Goal: Task Accomplishment & Management: Manage account settings

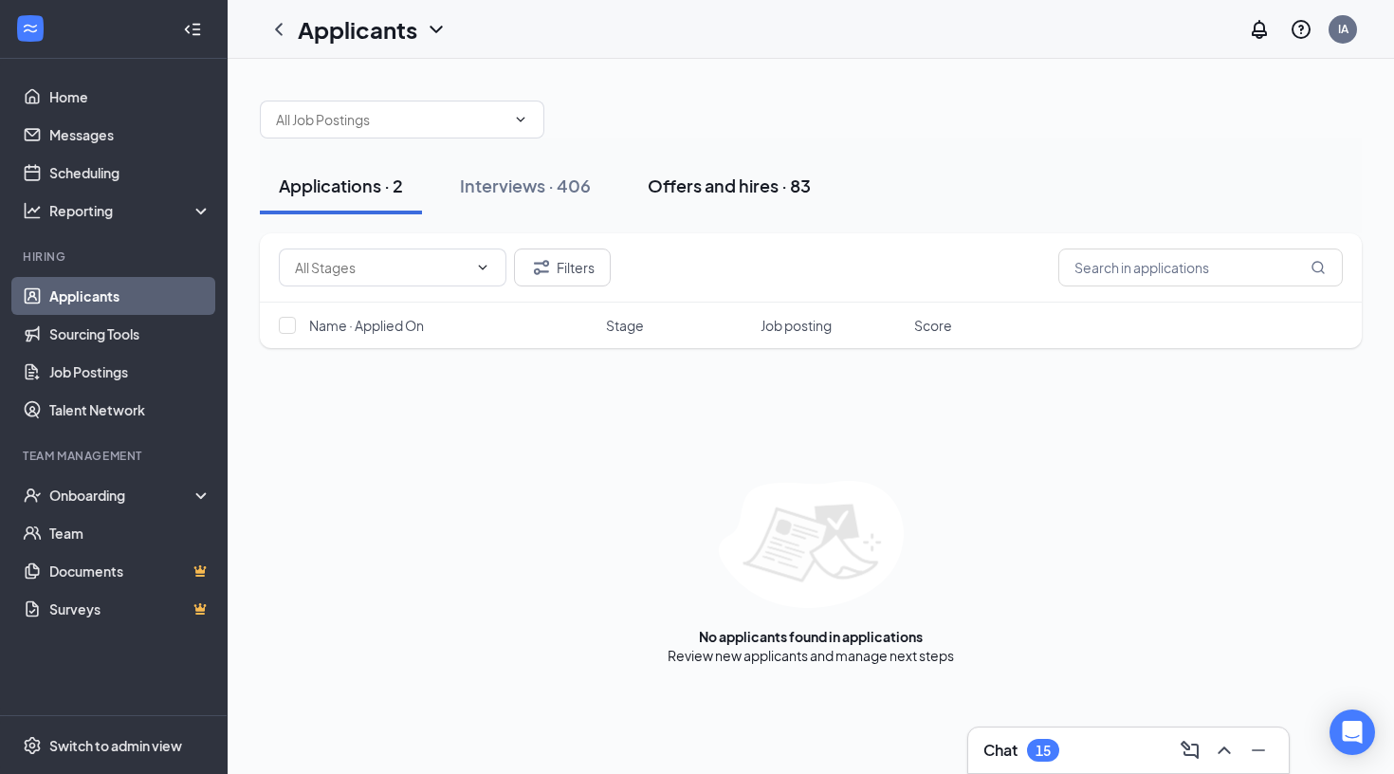
click at [771, 179] on div "Offers and hires · 83" at bounding box center [729, 186] width 163 height 24
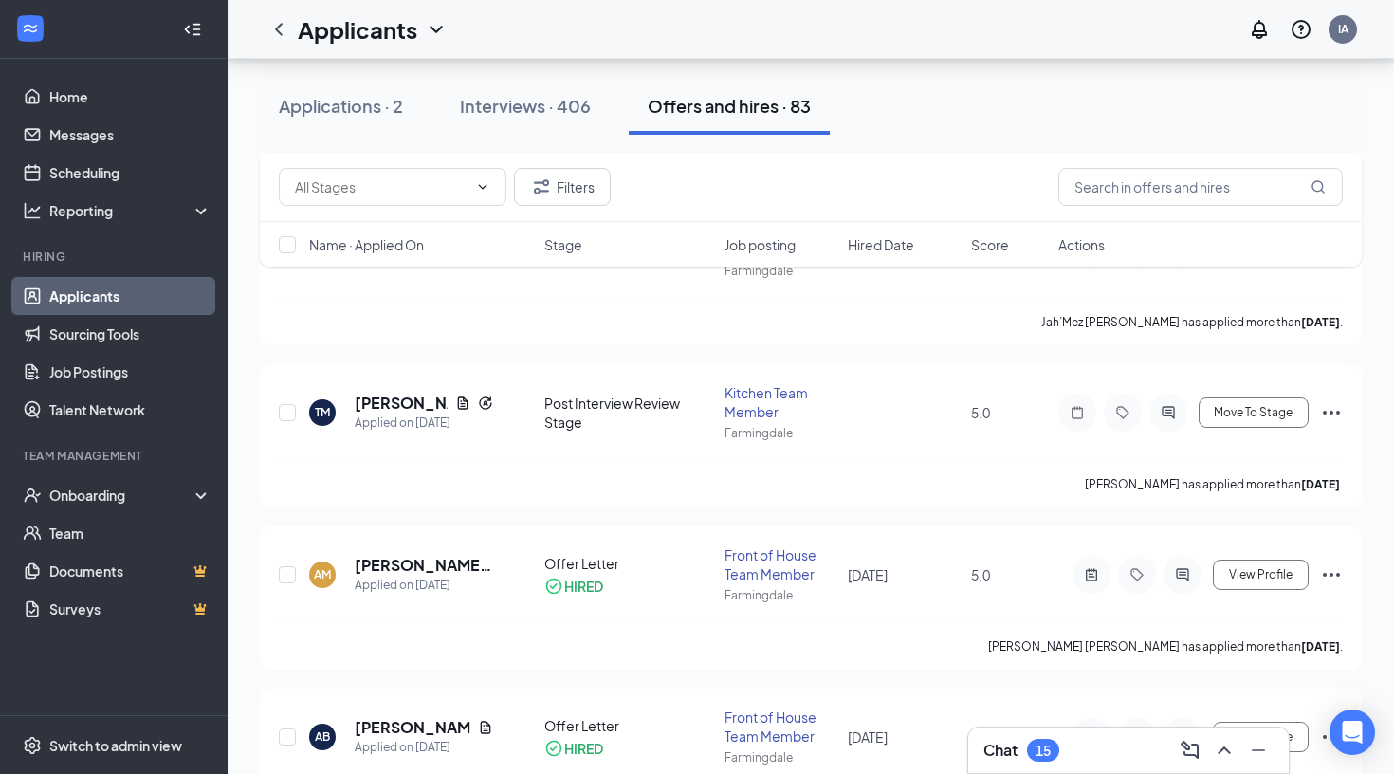
scroll to position [851, 0]
click at [884, 237] on span "Hired Date" at bounding box center [881, 244] width 66 height 19
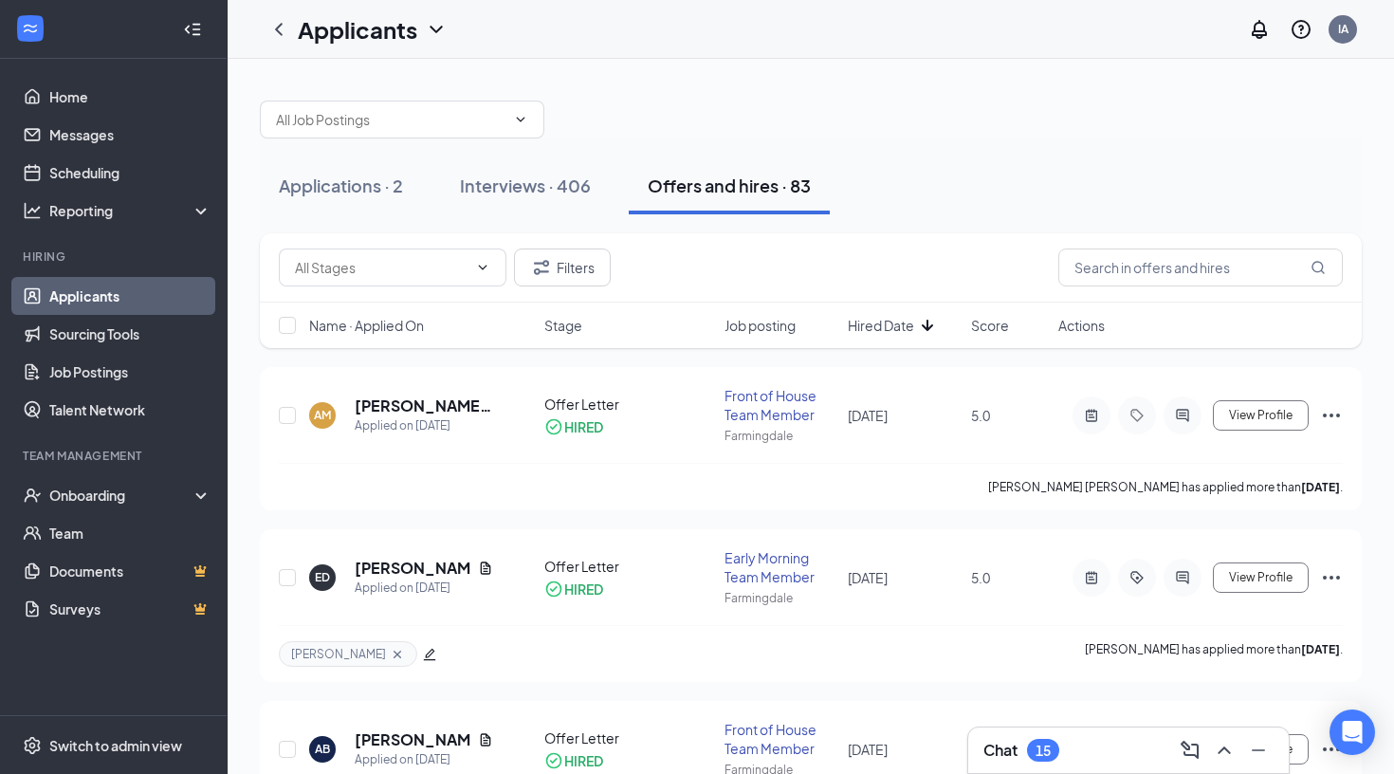
click at [874, 324] on span "Hired Date" at bounding box center [881, 325] width 66 height 19
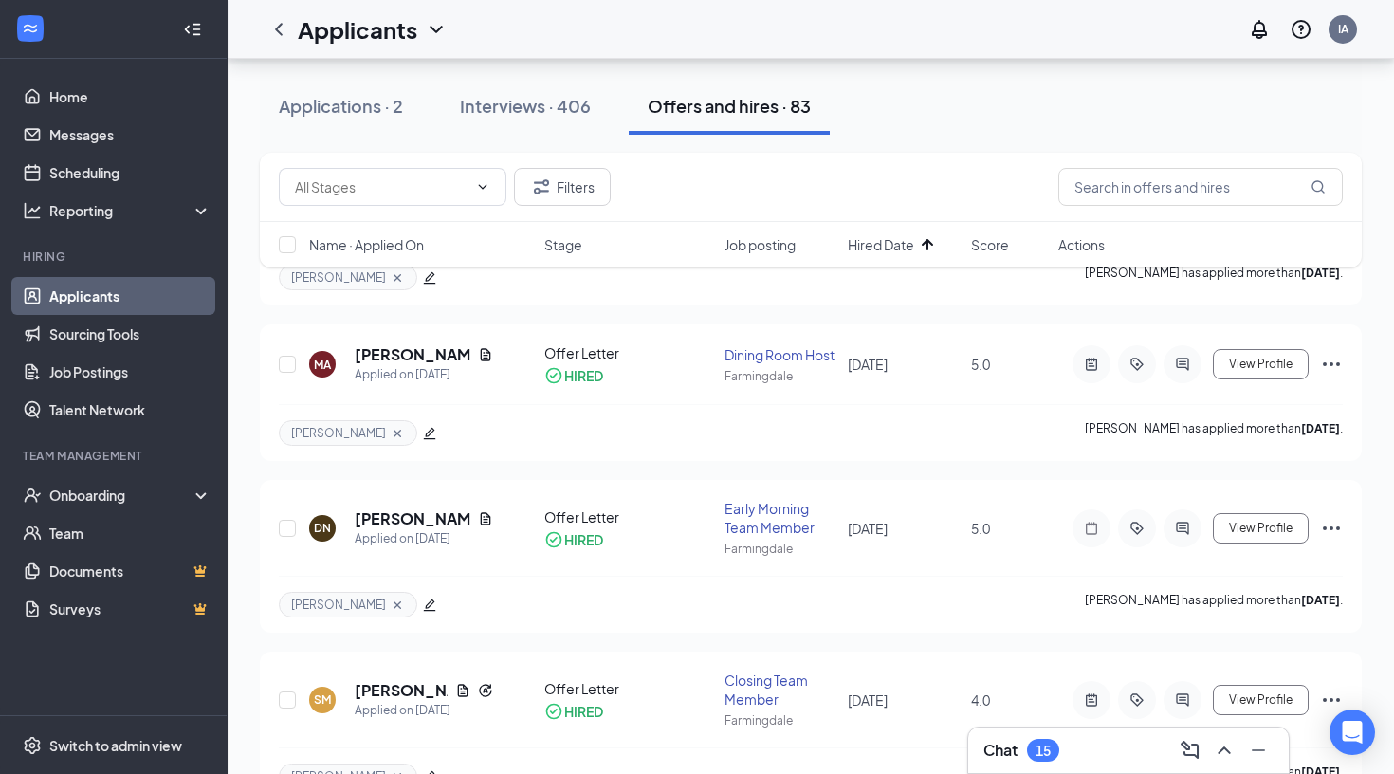
scroll to position [9993, 0]
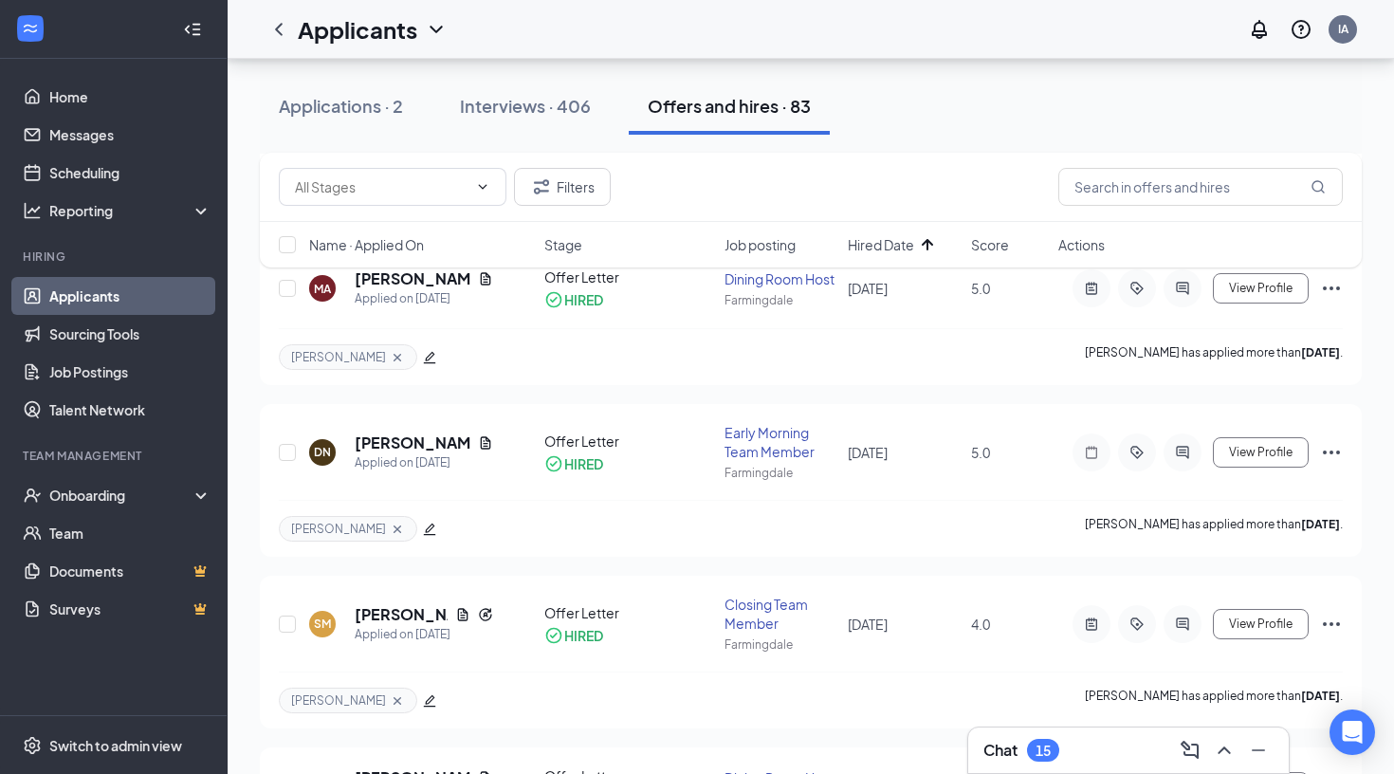
click at [883, 248] on span "Hired Date" at bounding box center [881, 244] width 66 height 19
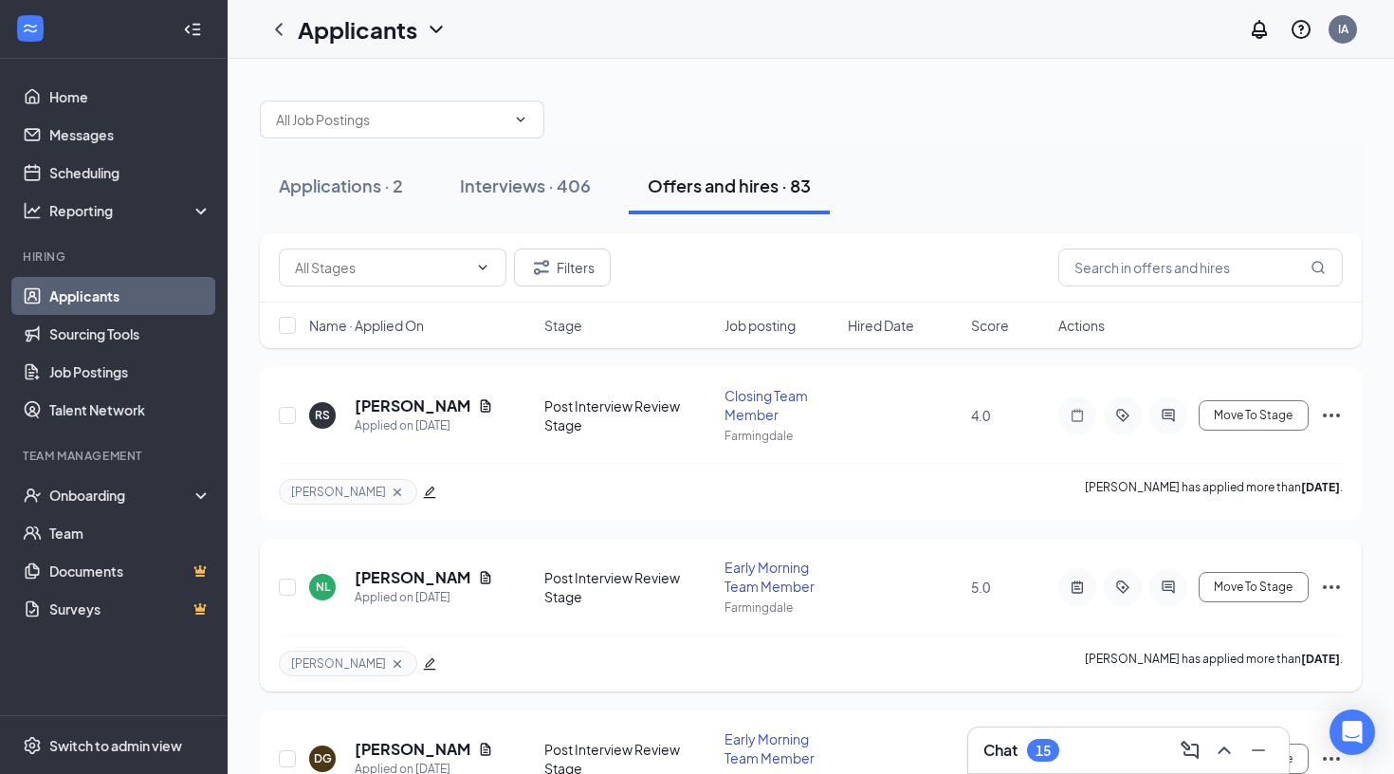
scroll to position [0, 0]
click at [999, 754] on h3 "Chat" at bounding box center [1001, 750] width 34 height 21
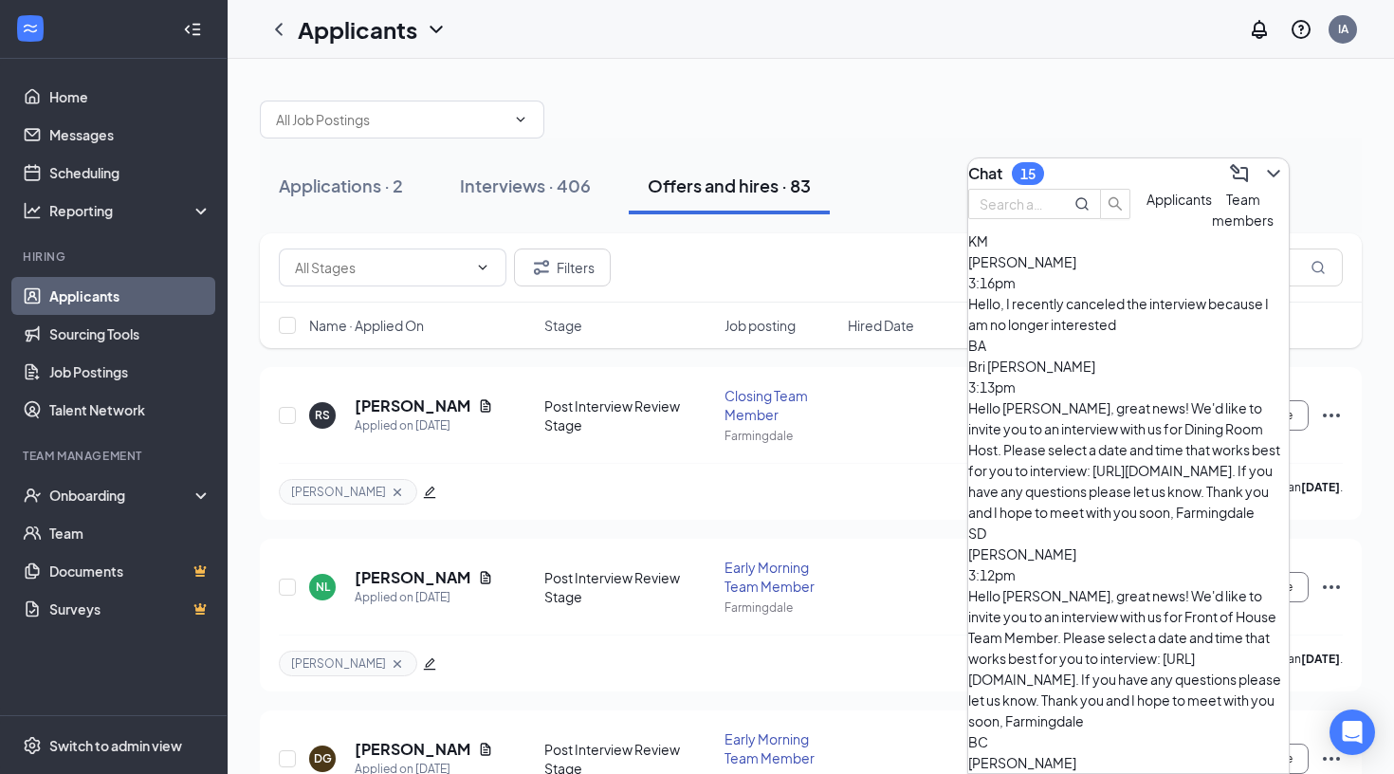
click at [1128, 398] on div "Hello [PERSON_NAME], great news! We'd like to invite you to an interview with u…" at bounding box center [1128, 459] width 321 height 125
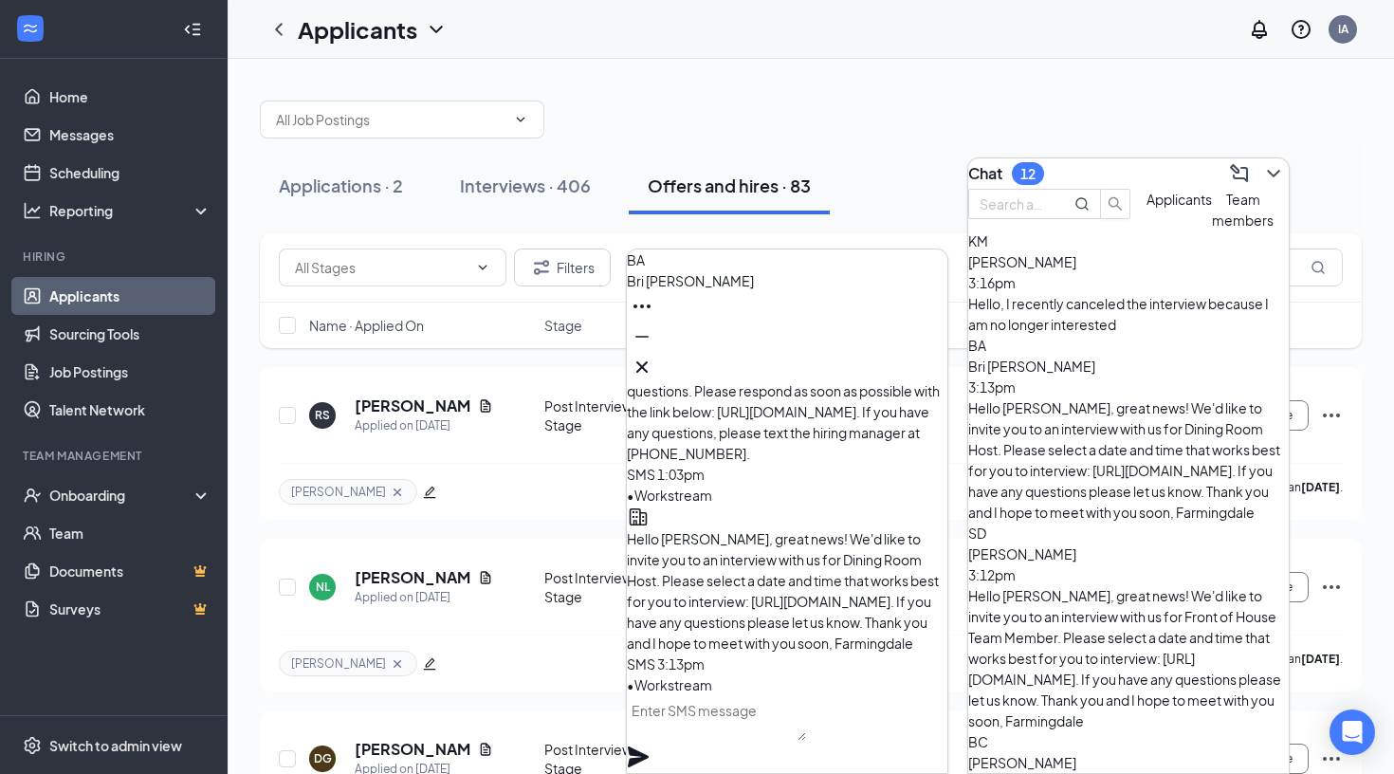
click at [1077, 545] on span "[PERSON_NAME]" at bounding box center [1022, 553] width 108 height 17
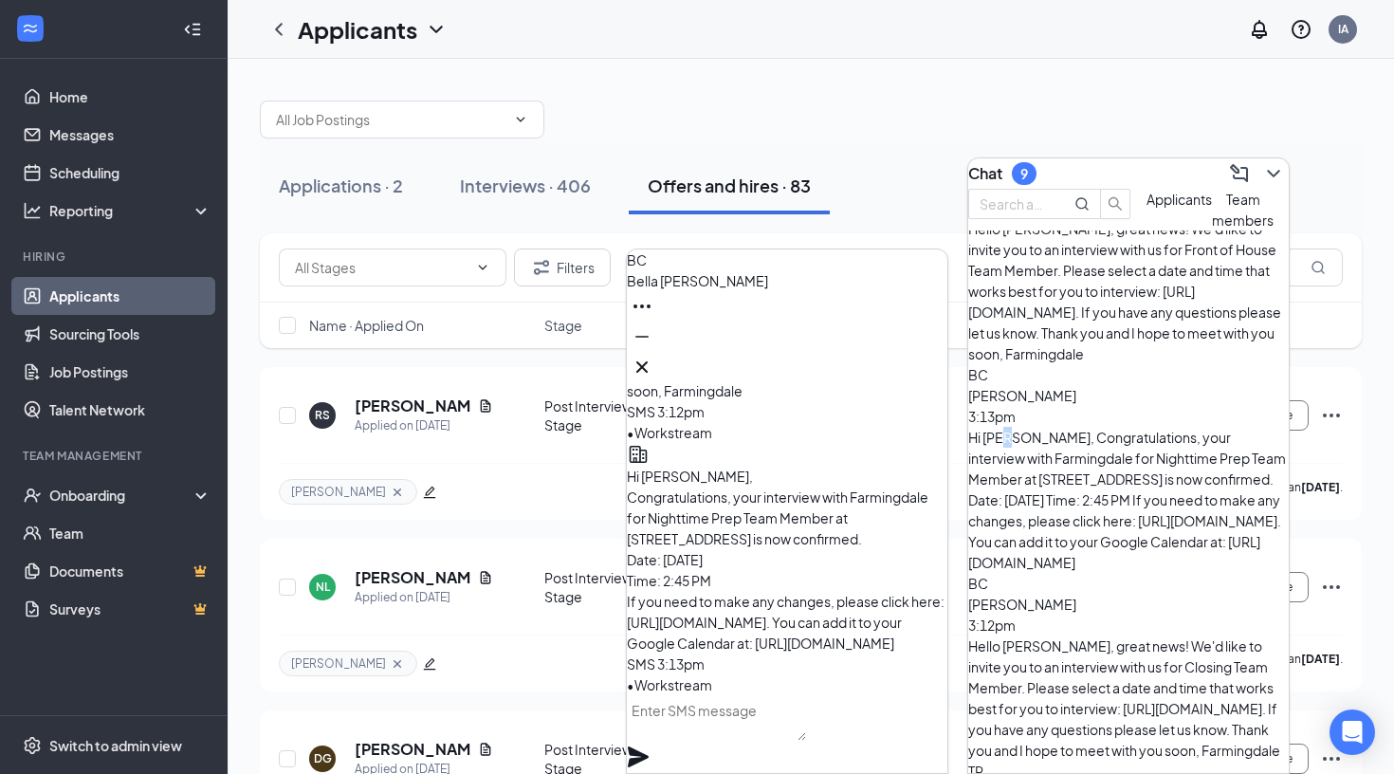
scroll to position [403, 0]
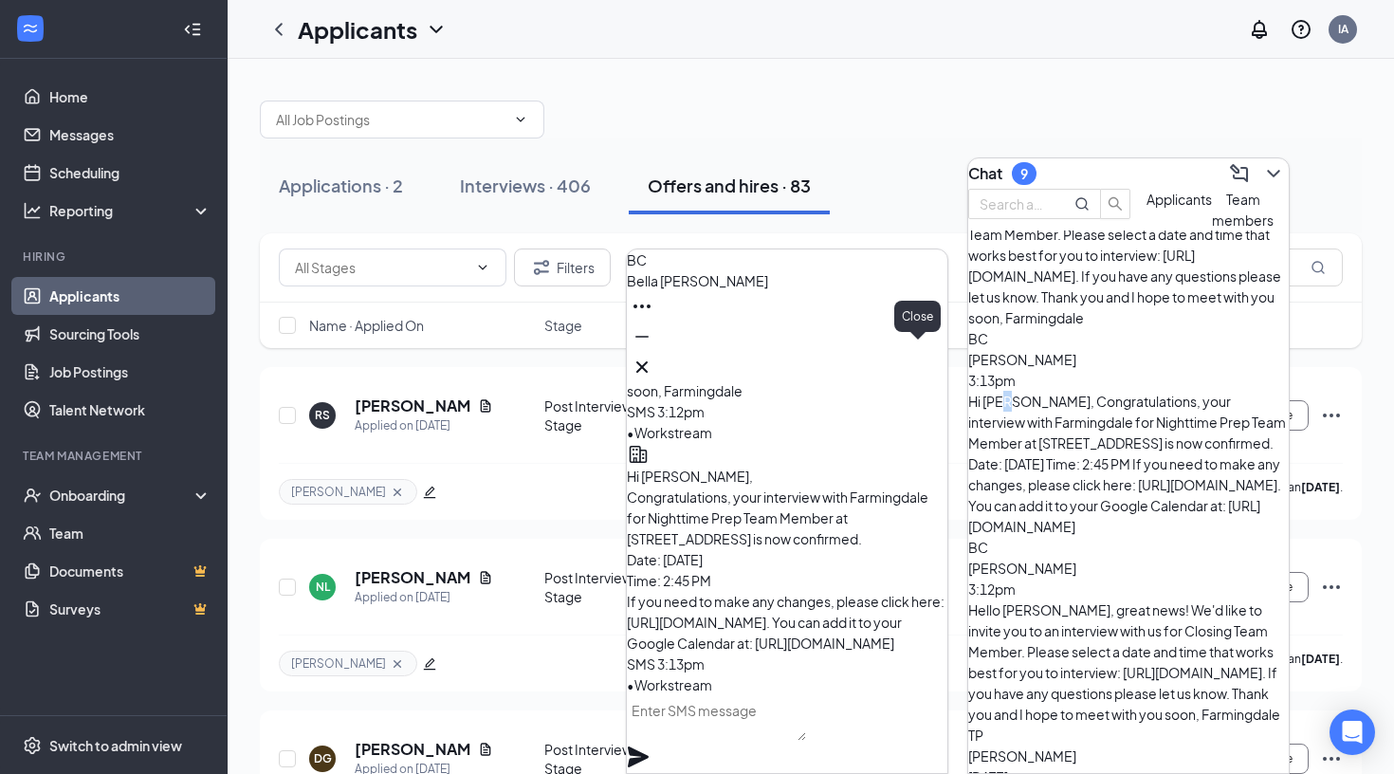
click at [654, 356] on icon "Cross" at bounding box center [642, 367] width 23 height 23
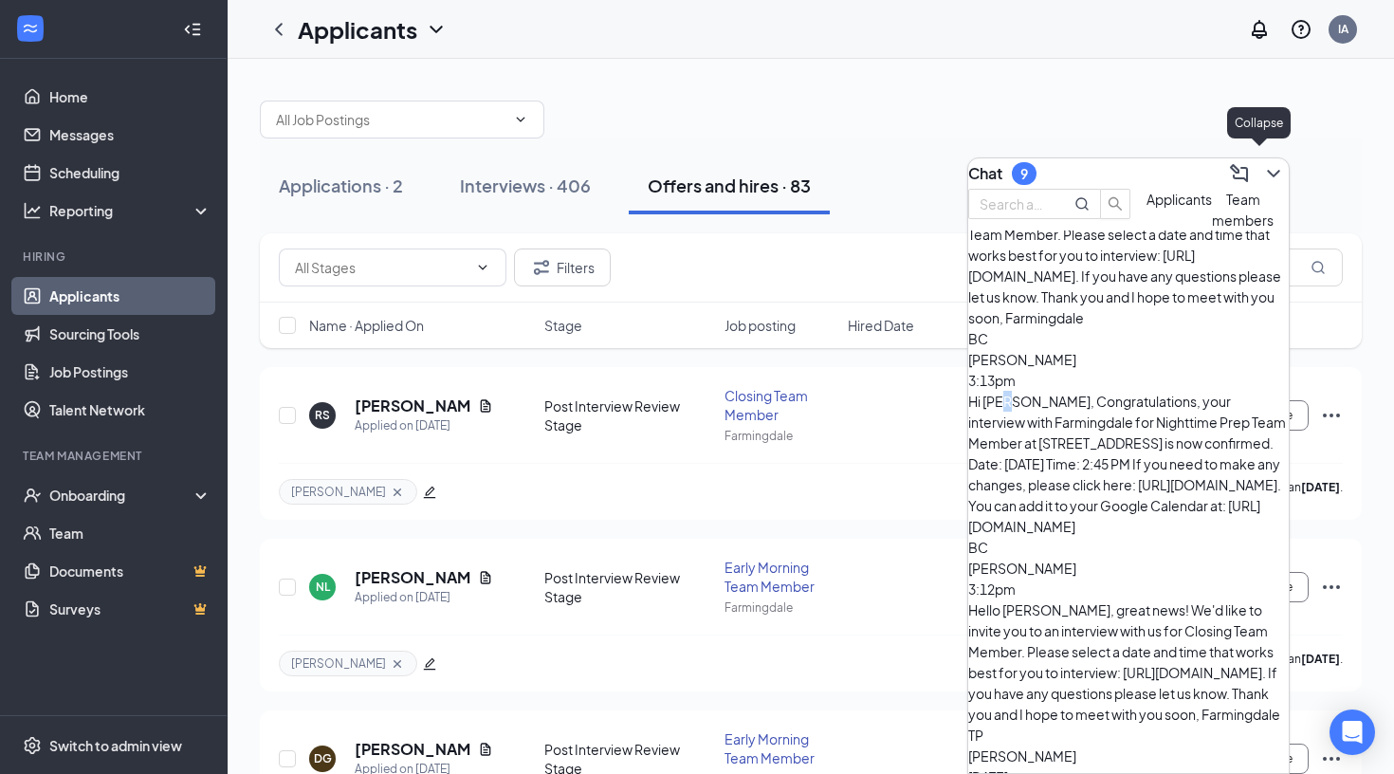
click at [1262, 168] on icon "ChevronDown" at bounding box center [1273, 173] width 23 height 23
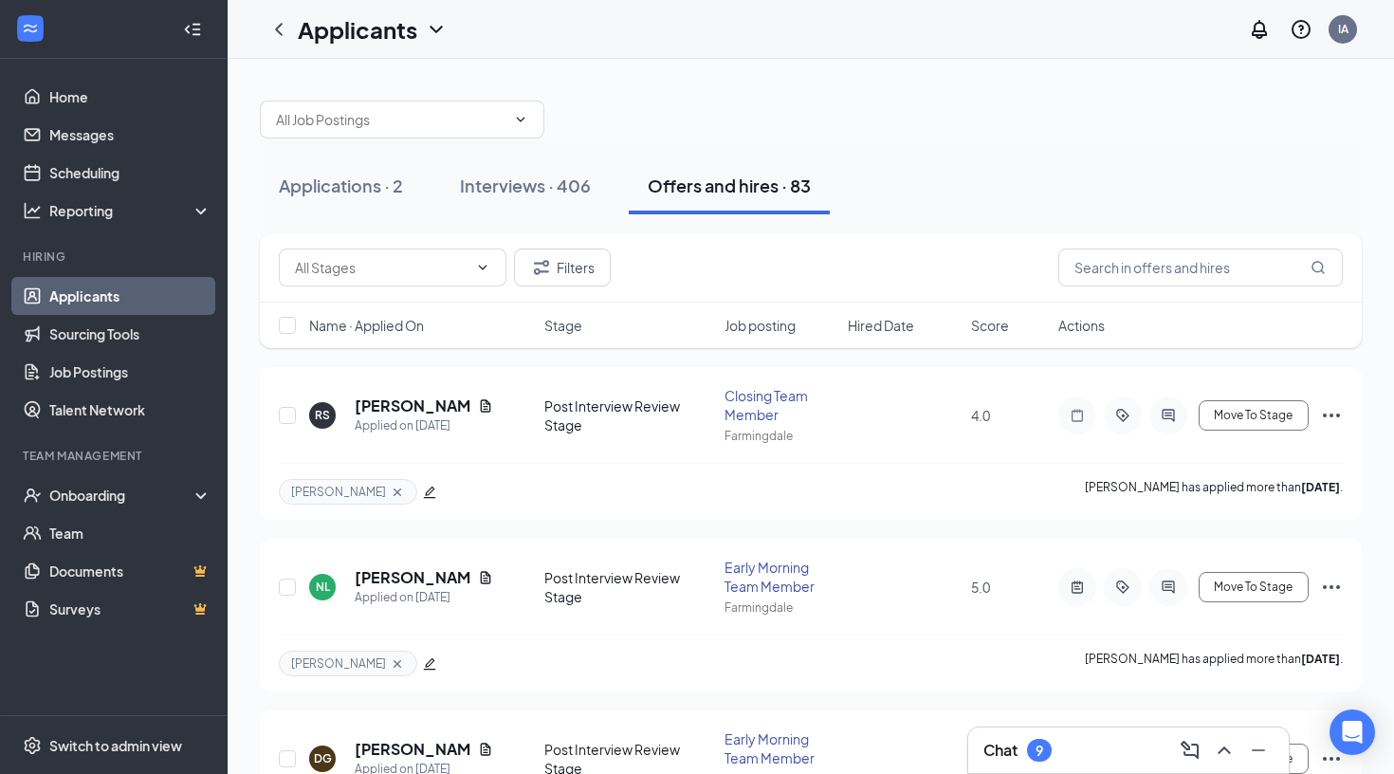
click at [1122, 733] on div "Chat 9" at bounding box center [1128, 751] width 321 height 46
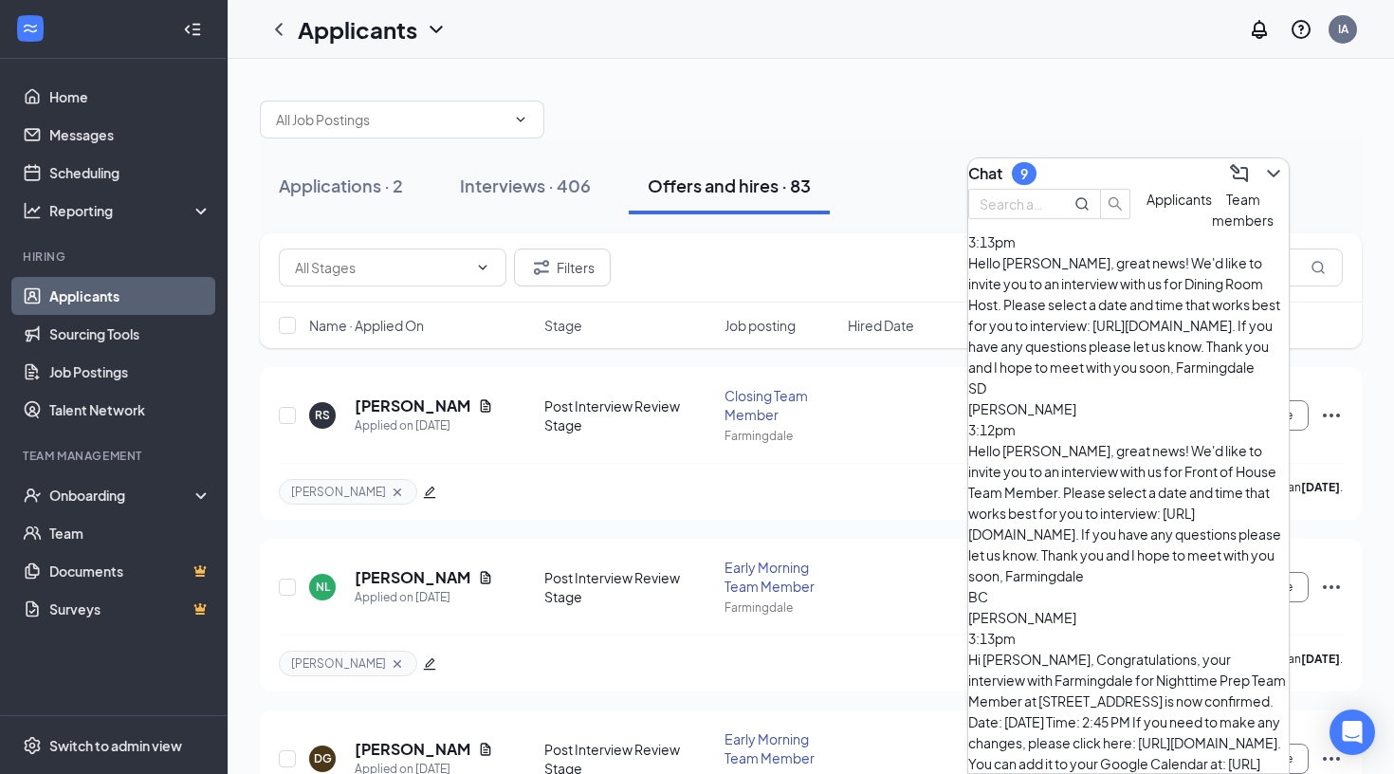
scroll to position [192, 0]
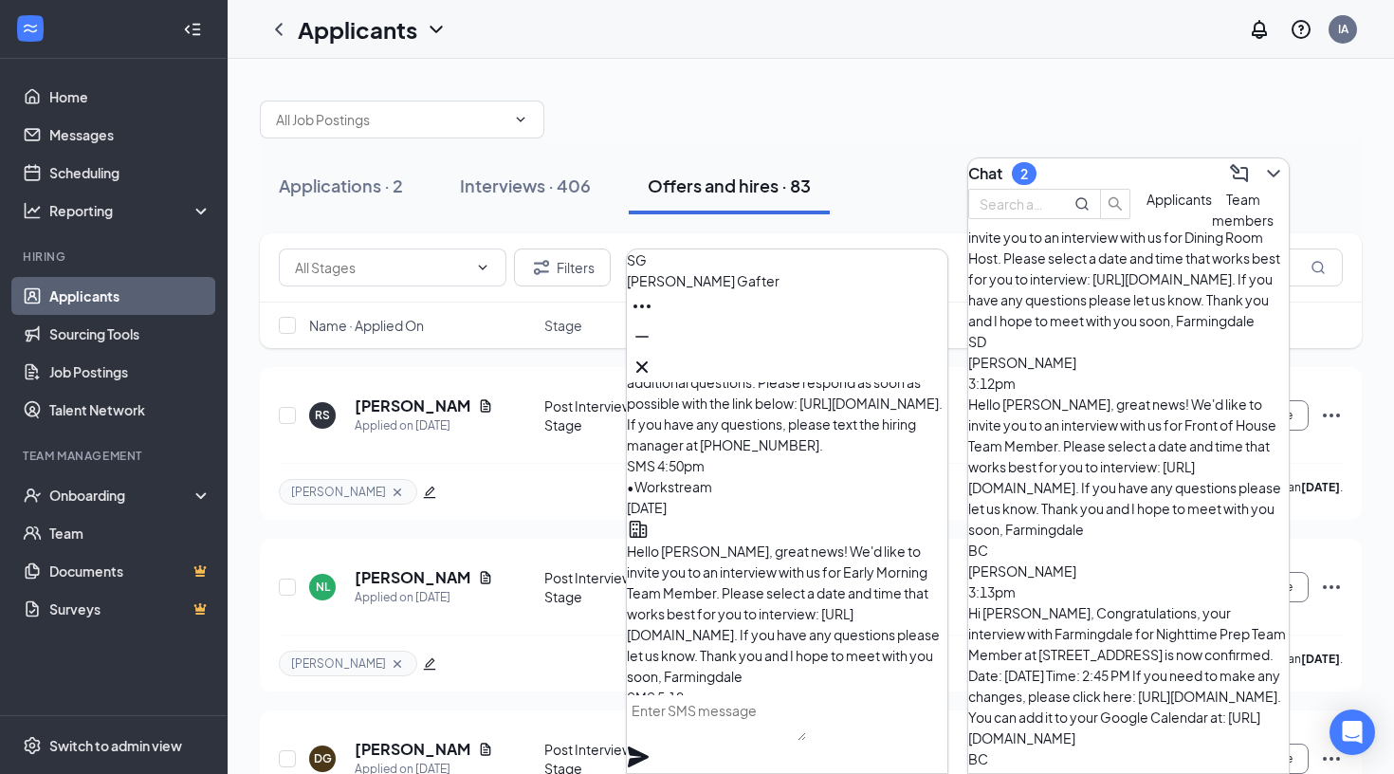
scroll to position [-167, 0]
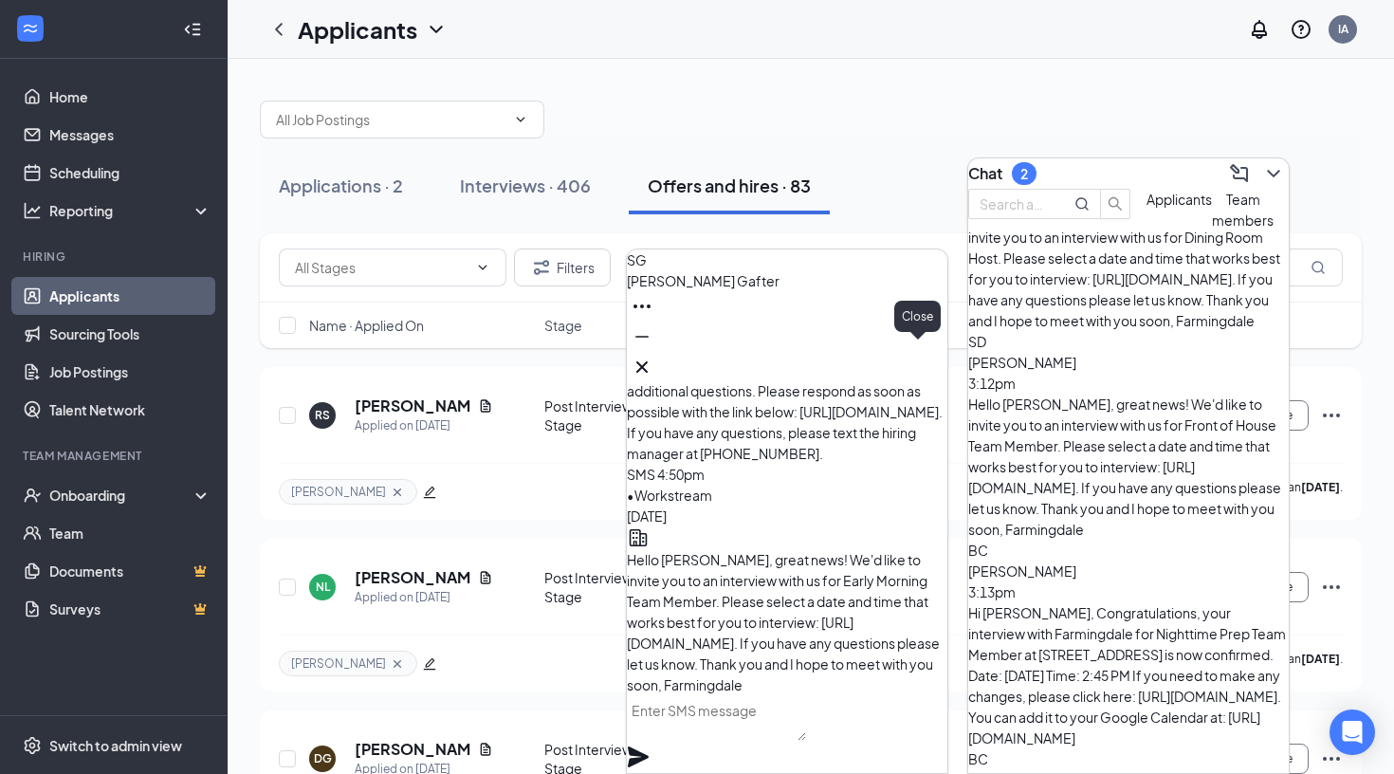
click at [654, 357] on icon "Cross" at bounding box center [642, 367] width 23 height 23
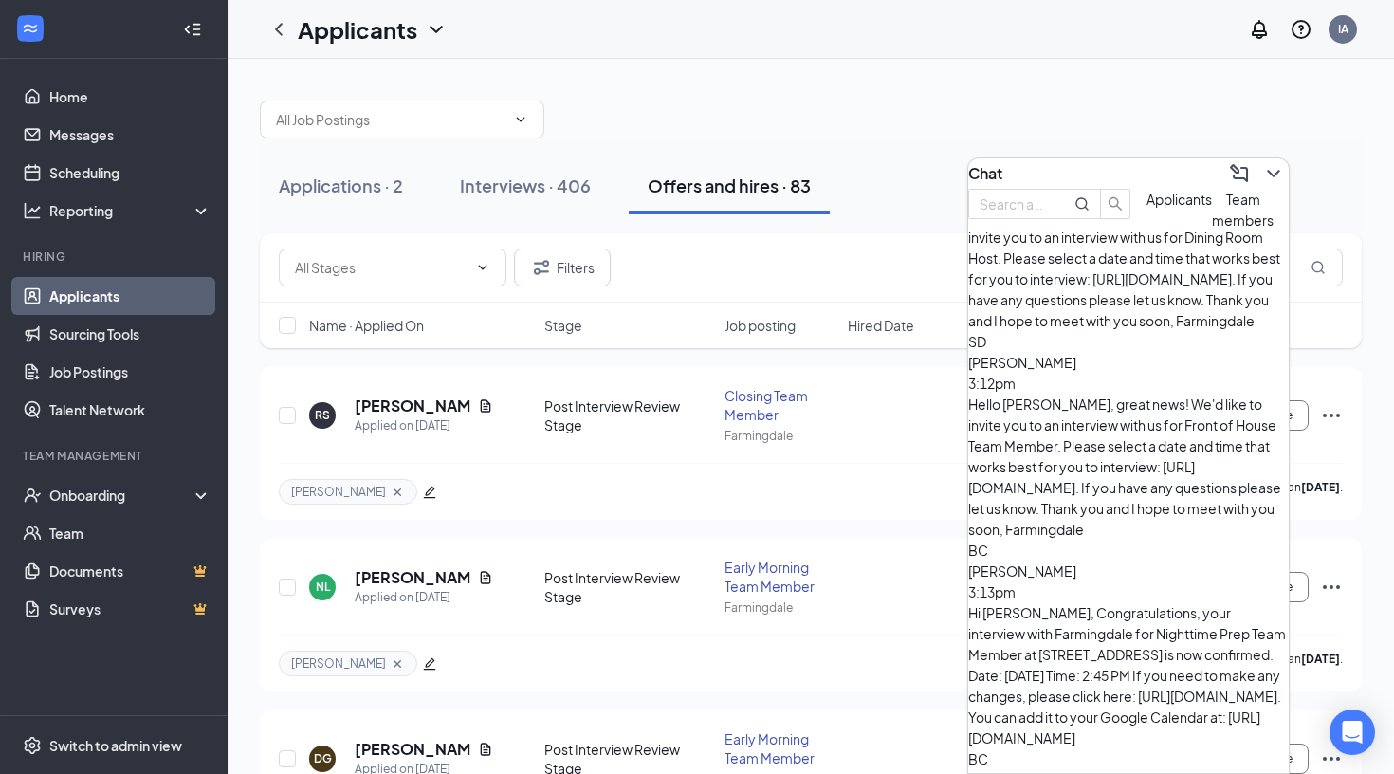
click at [798, 110] on div at bounding box center [811, 110] width 1102 height 57
click at [1265, 164] on icon "ChevronDown" at bounding box center [1273, 173] width 23 height 23
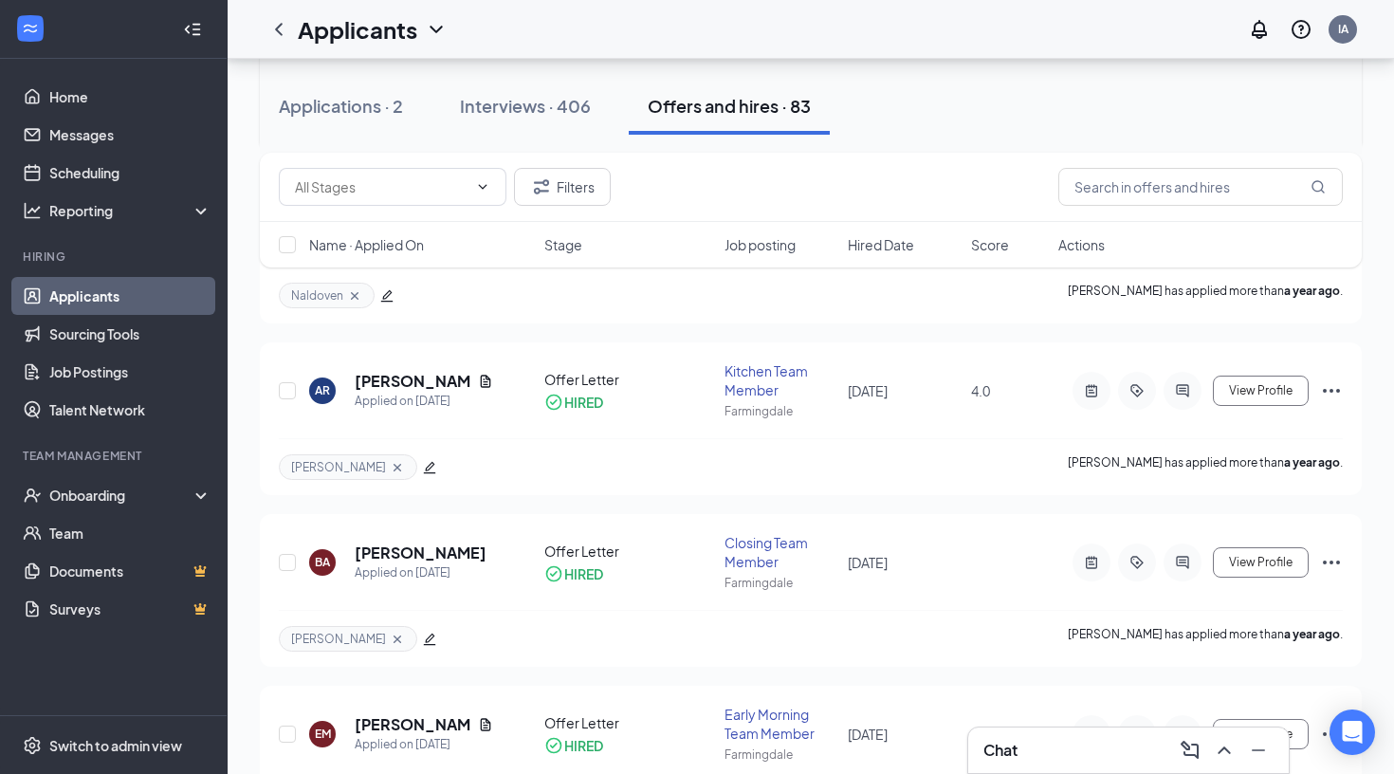
scroll to position [11494, 0]
click at [526, 116] on div "Interviews · 406" at bounding box center [525, 106] width 131 height 24
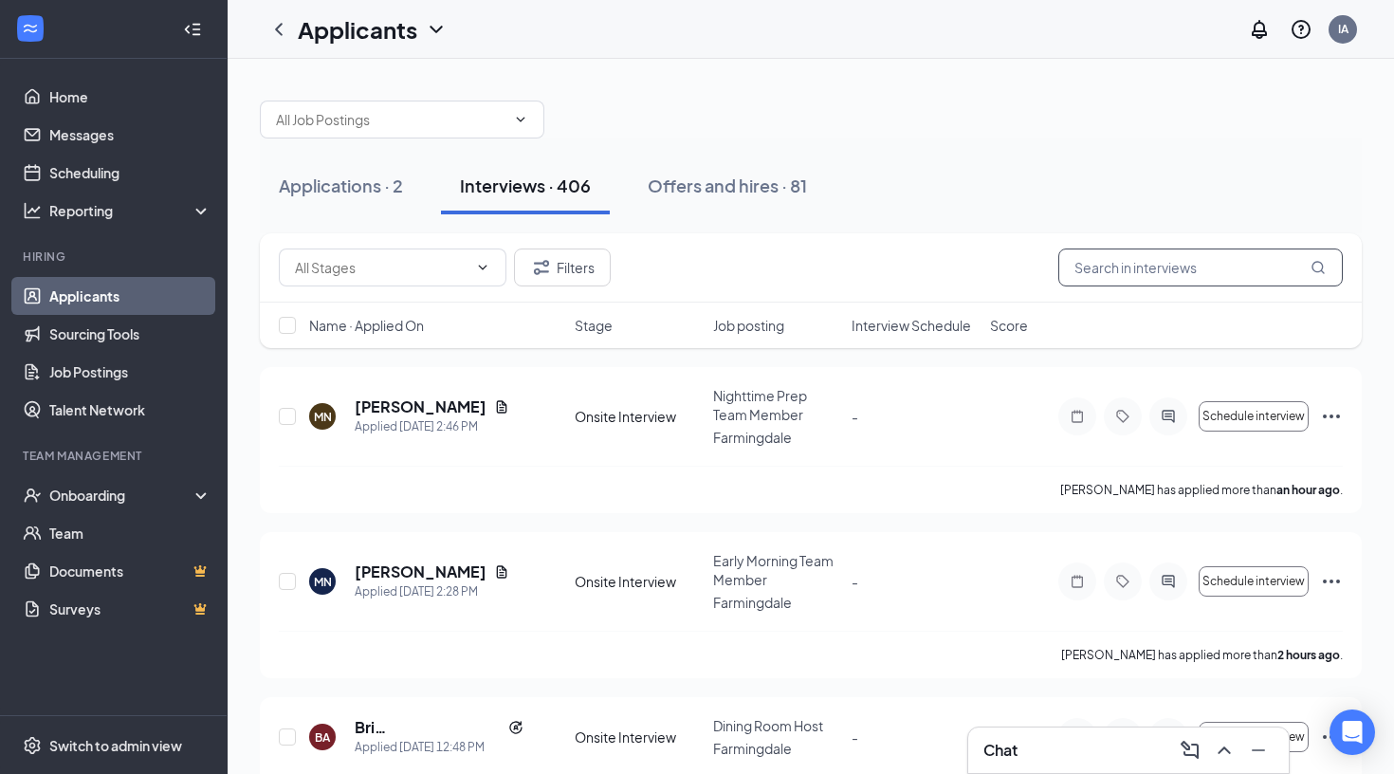
click at [1188, 277] on input "text" at bounding box center [1201, 268] width 285 height 38
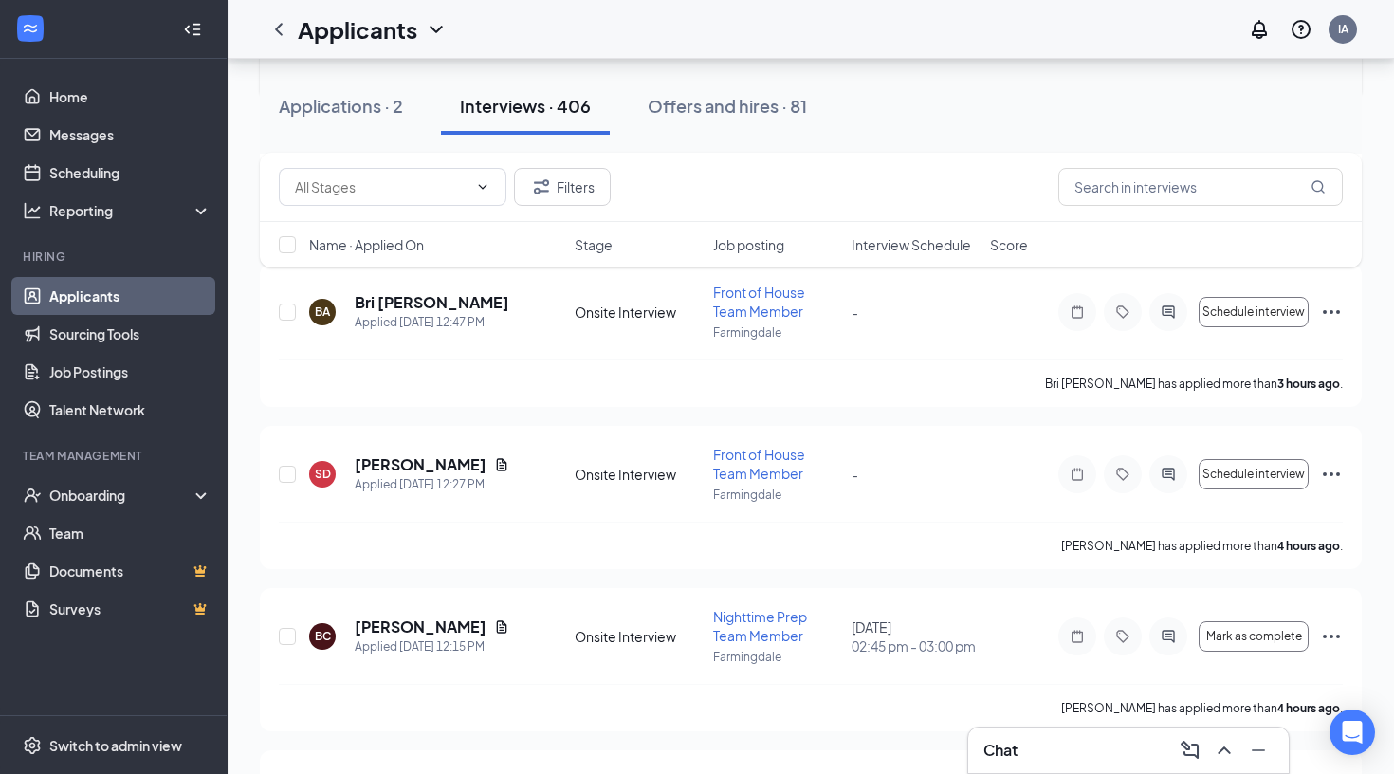
scroll to position [572, 0]
click at [908, 239] on span "Interview Schedule" at bounding box center [912, 244] width 120 height 19
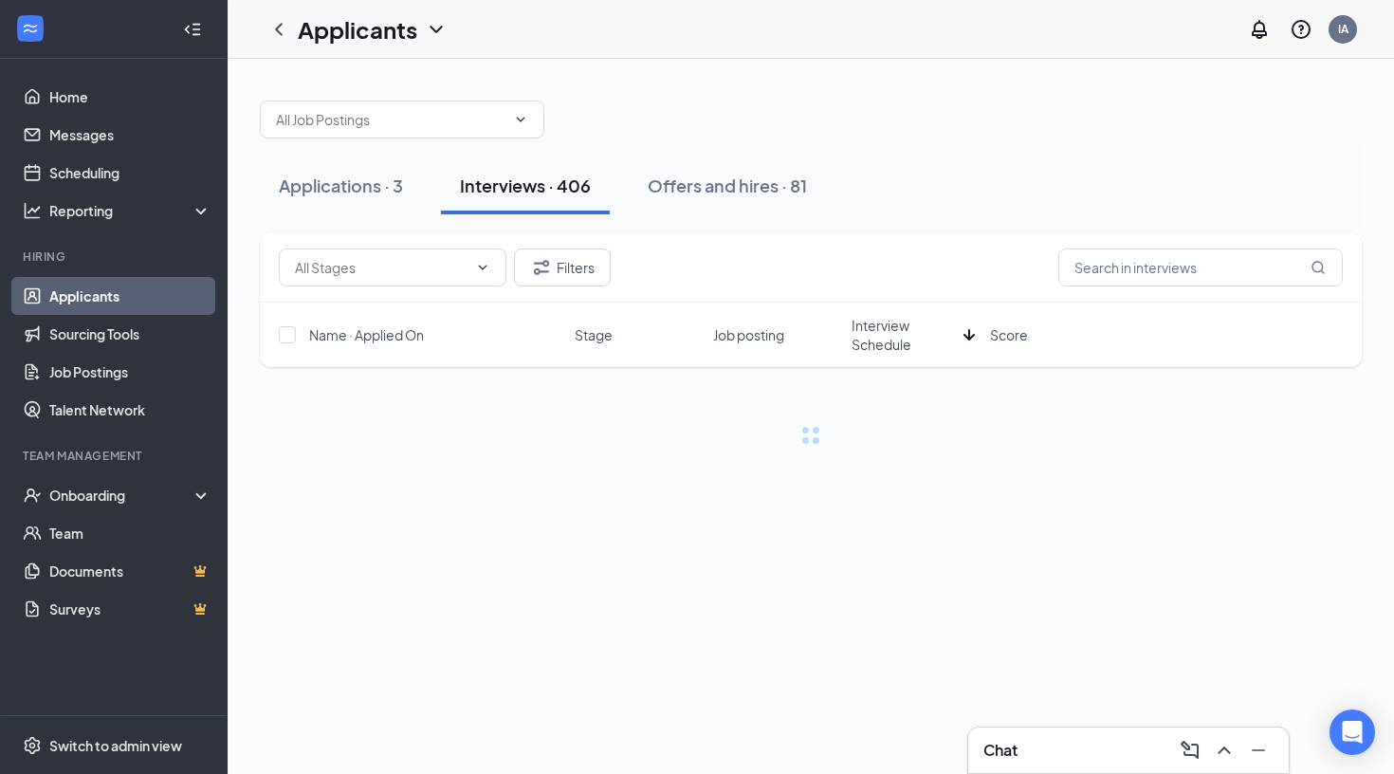
scroll to position [0, 0]
click at [908, 239] on div "Filters" at bounding box center [811, 267] width 1102 height 69
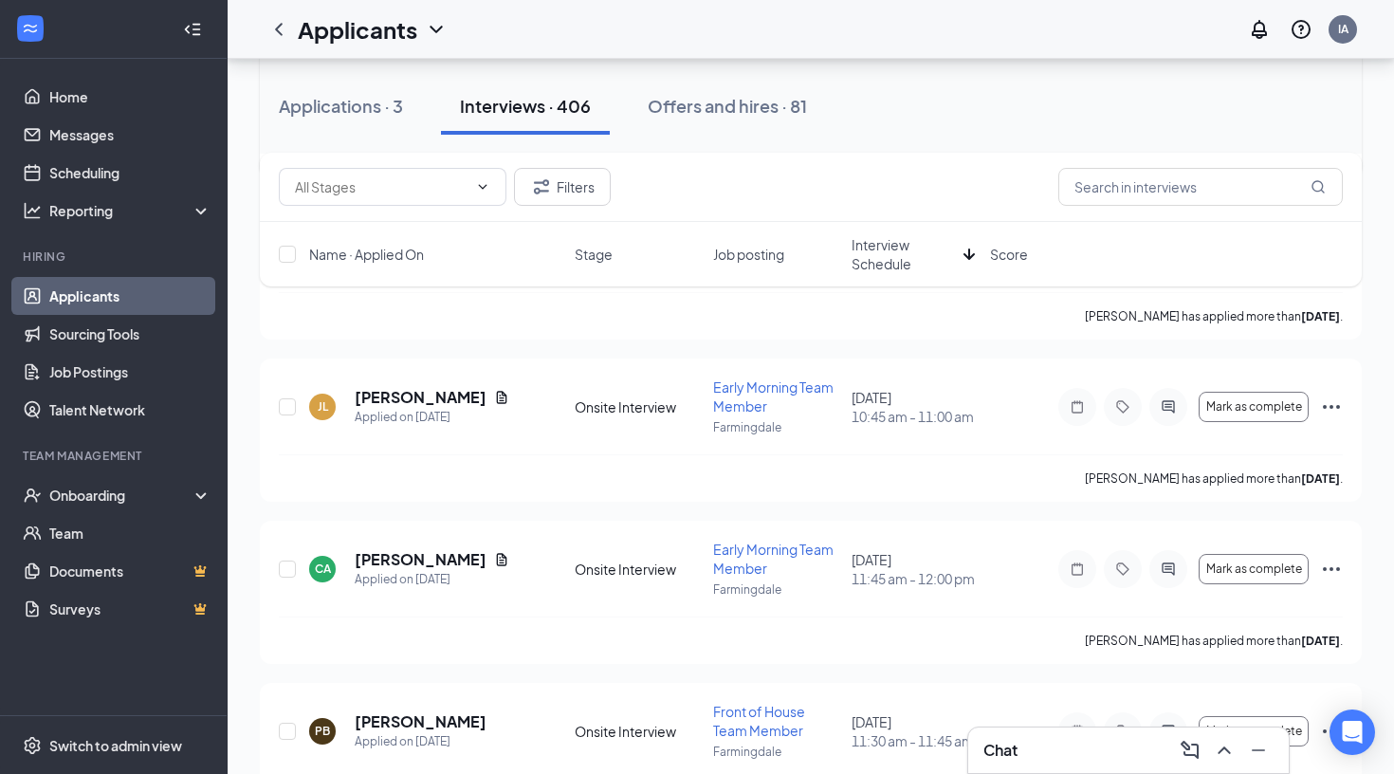
scroll to position [737, 0]
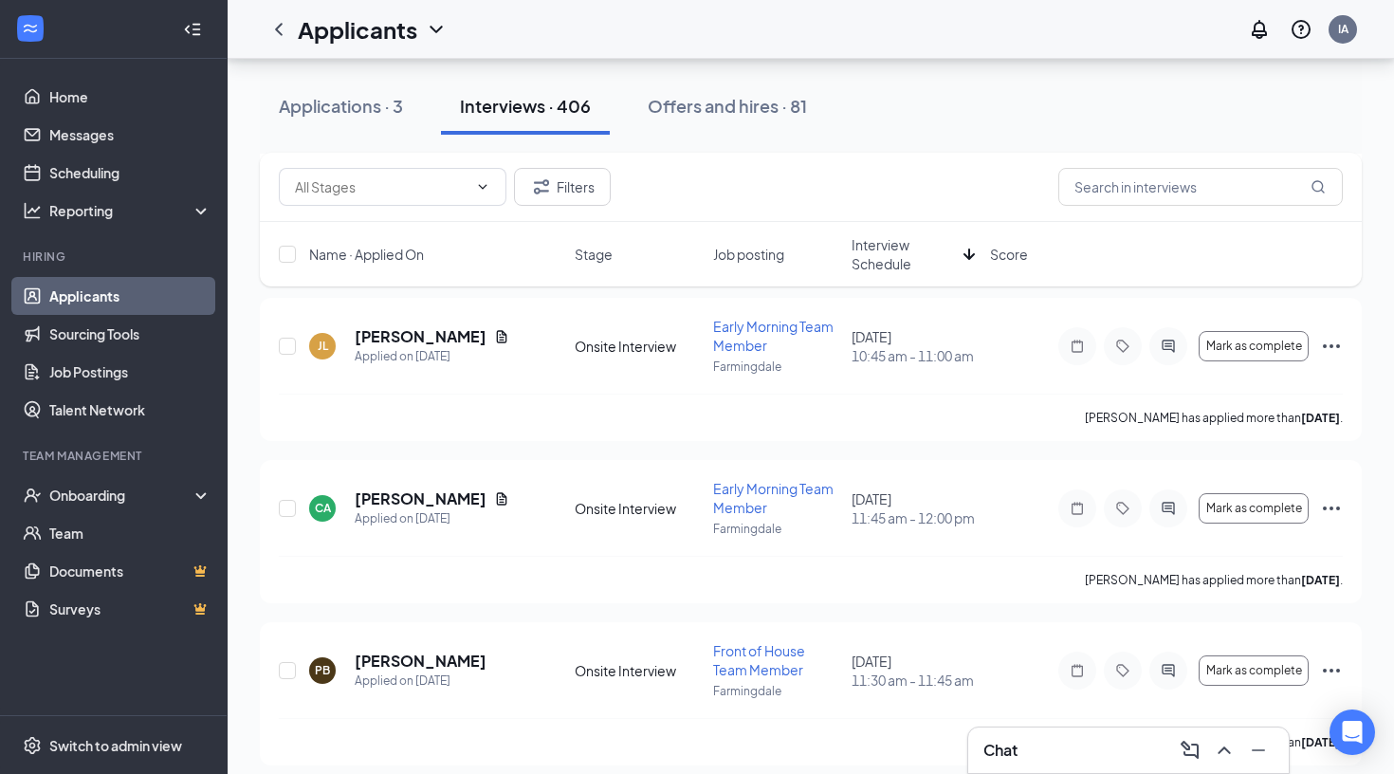
click at [872, 258] on span "Interview Schedule" at bounding box center [904, 254] width 104 height 38
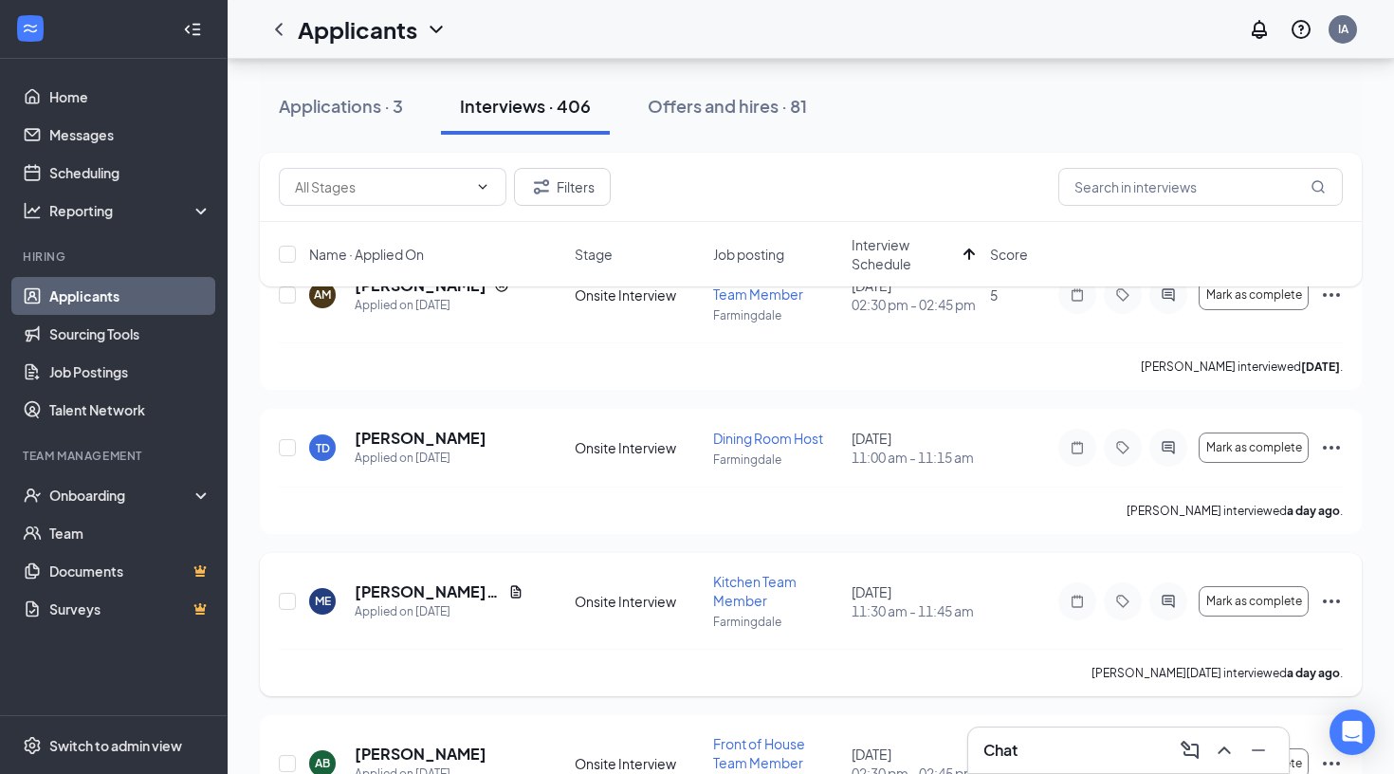
scroll to position [143, 0]
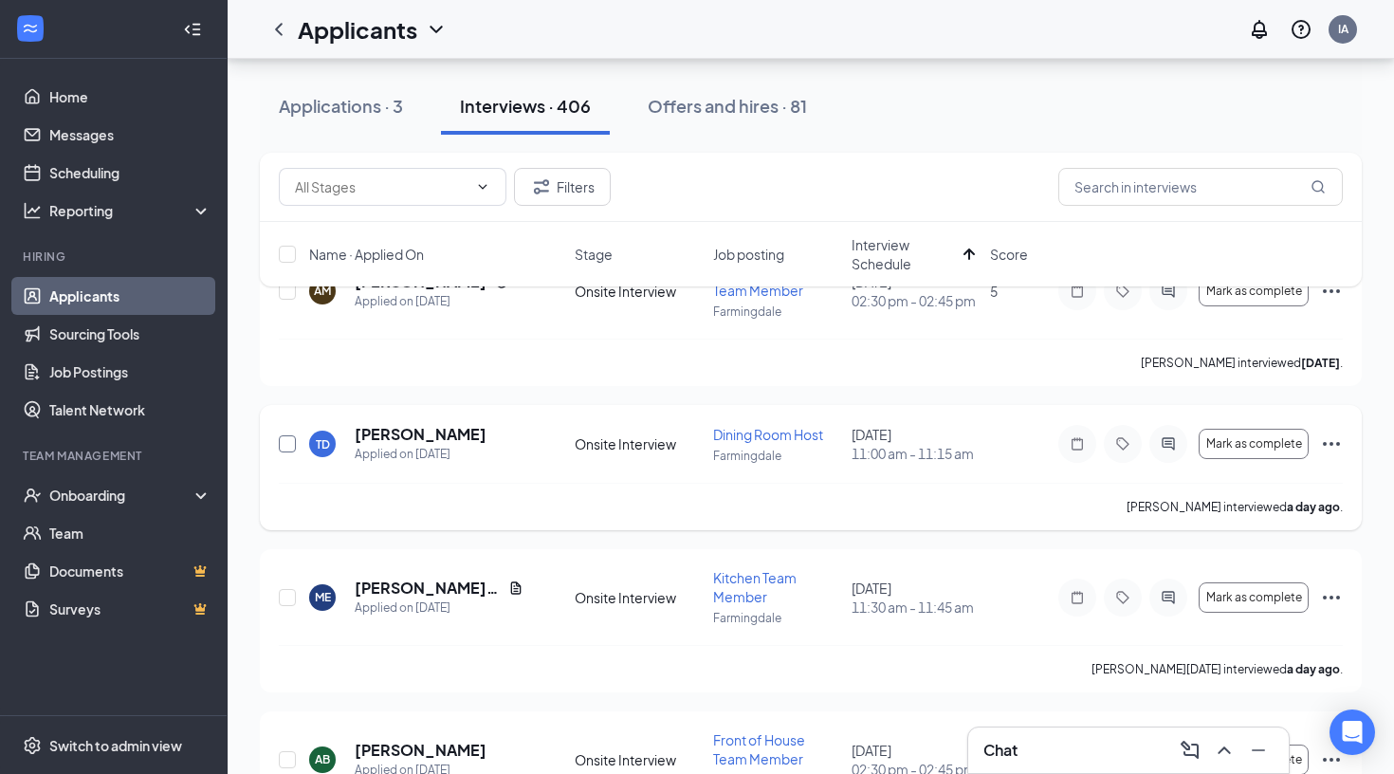
click at [284, 445] on input "checkbox" at bounding box center [287, 443] width 17 height 17
checkbox input "true"
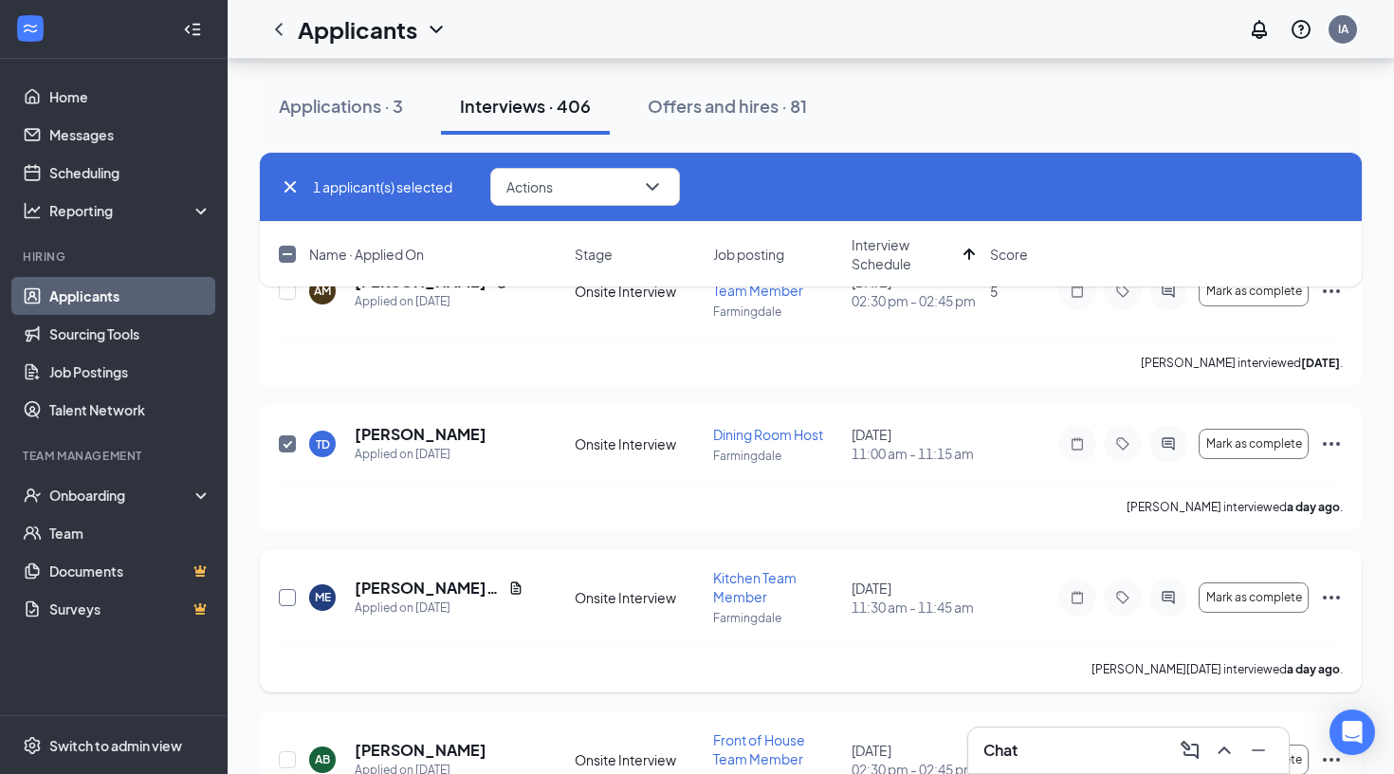
click at [286, 597] on input "checkbox" at bounding box center [287, 597] width 17 height 17
checkbox input "true"
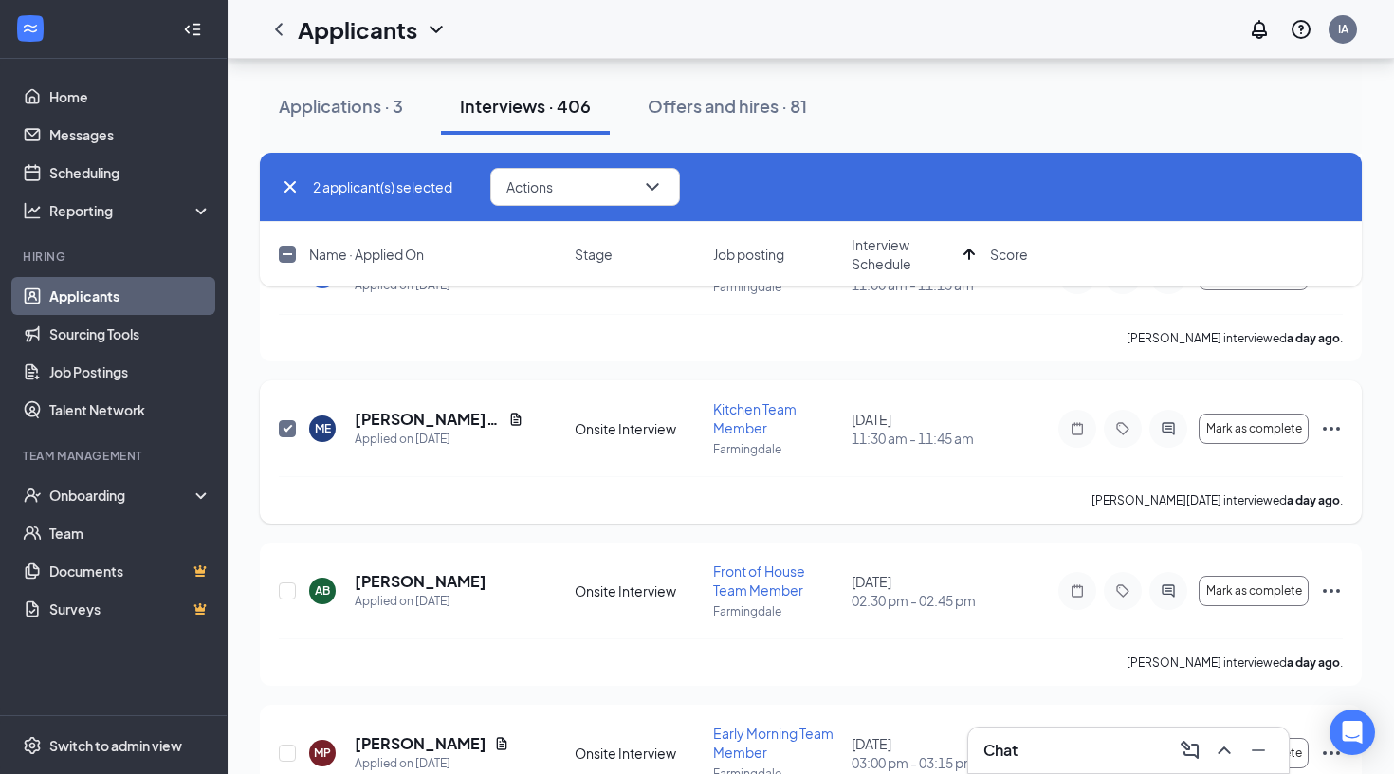
scroll to position [314, 0]
click at [287, 589] on input "checkbox" at bounding box center [287, 588] width 17 height 17
checkbox input "true"
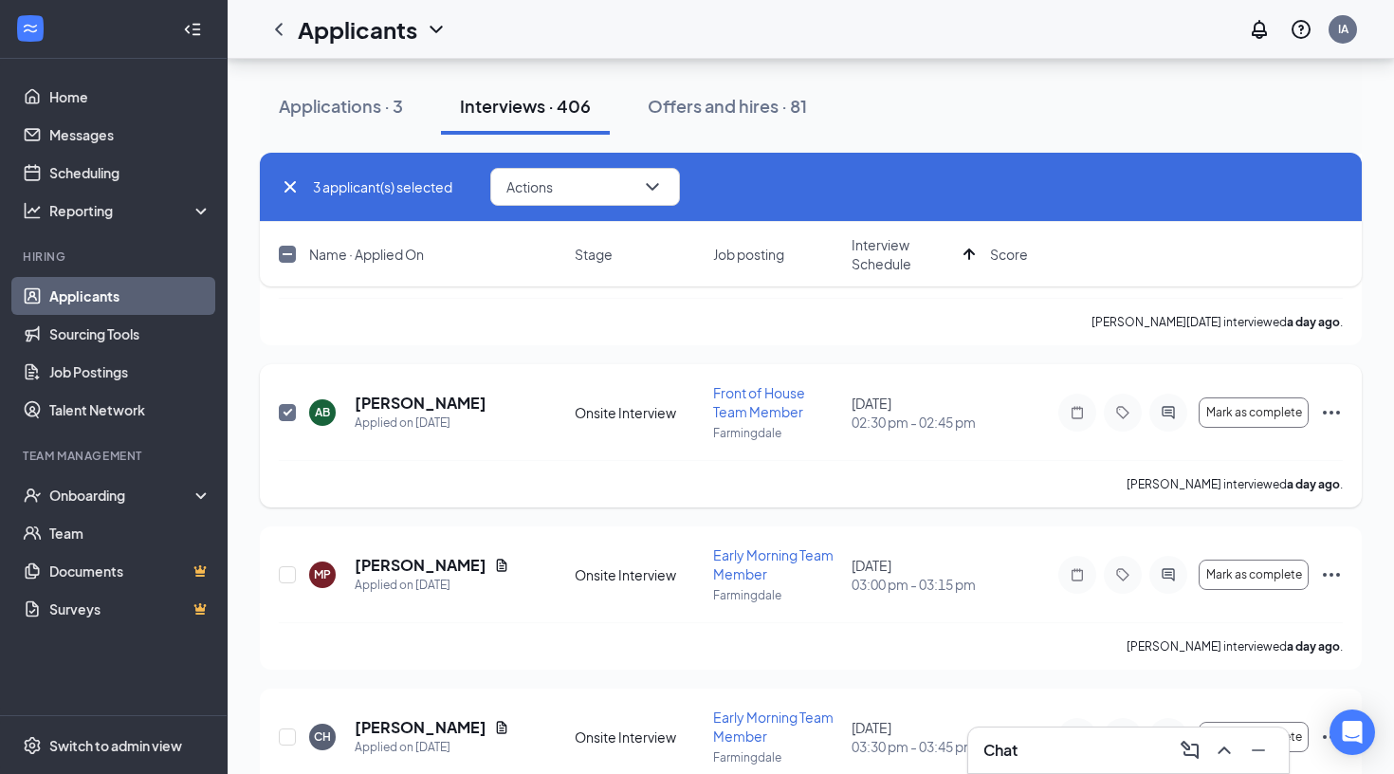
scroll to position [492, 0]
click at [288, 568] on input "checkbox" at bounding box center [287, 572] width 17 height 17
checkbox input "true"
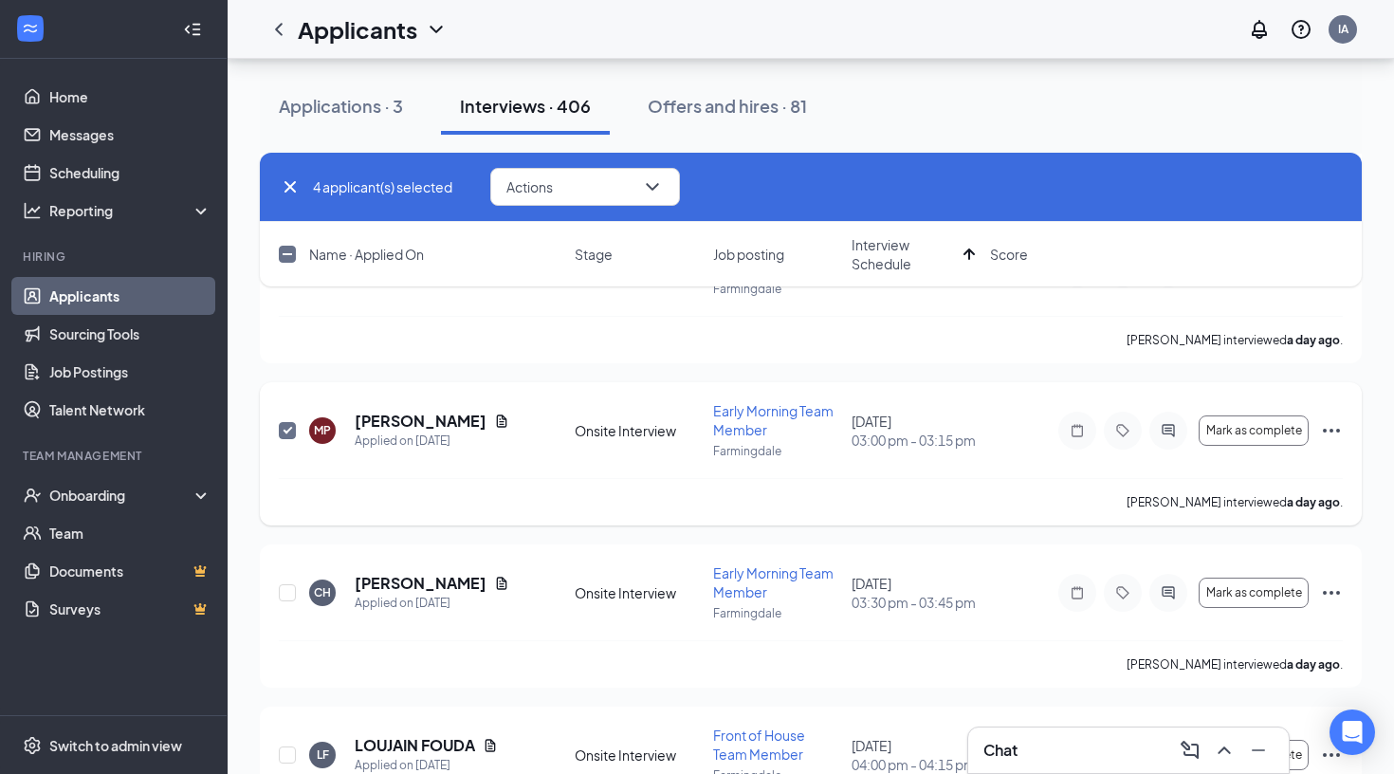
scroll to position [638, 0]
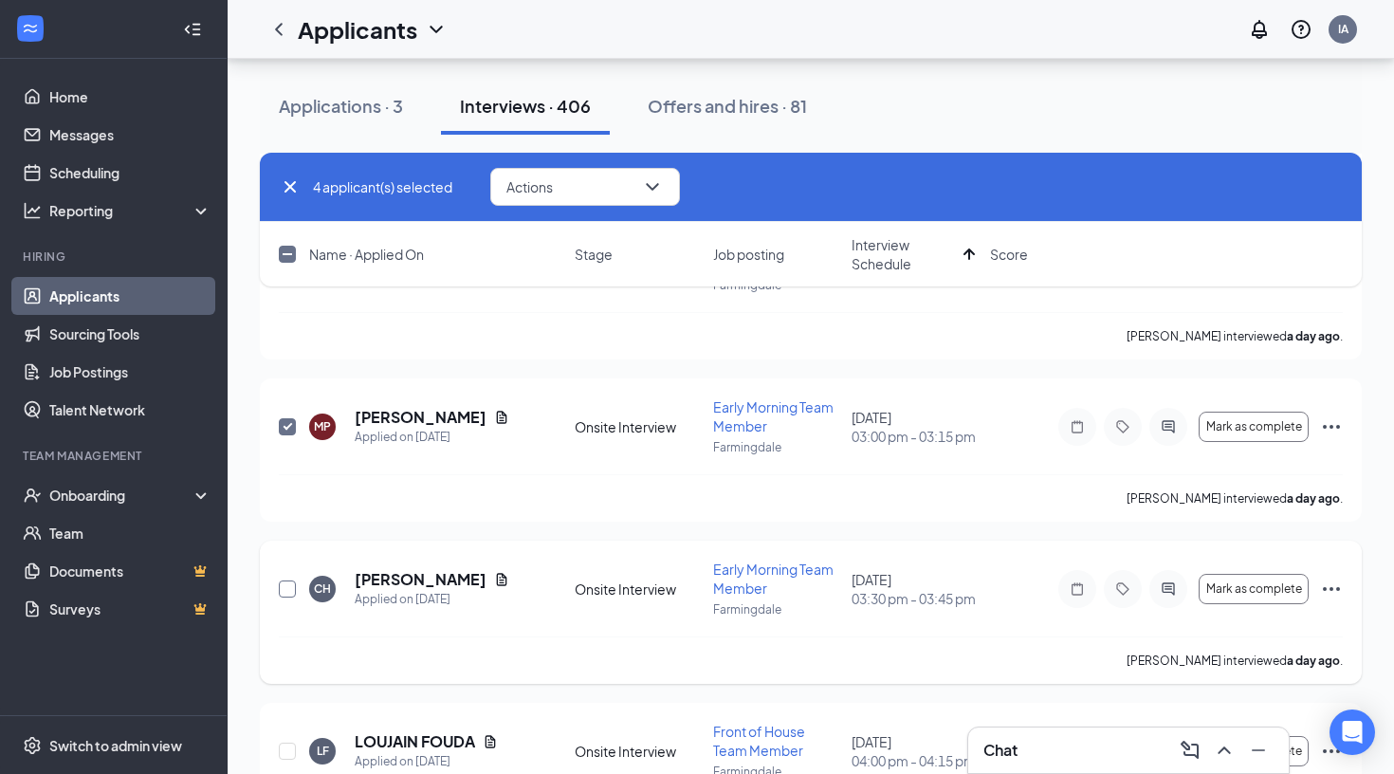
click at [287, 585] on input "checkbox" at bounding box center [287, 588] width 17 height 17
checkbox input "true"
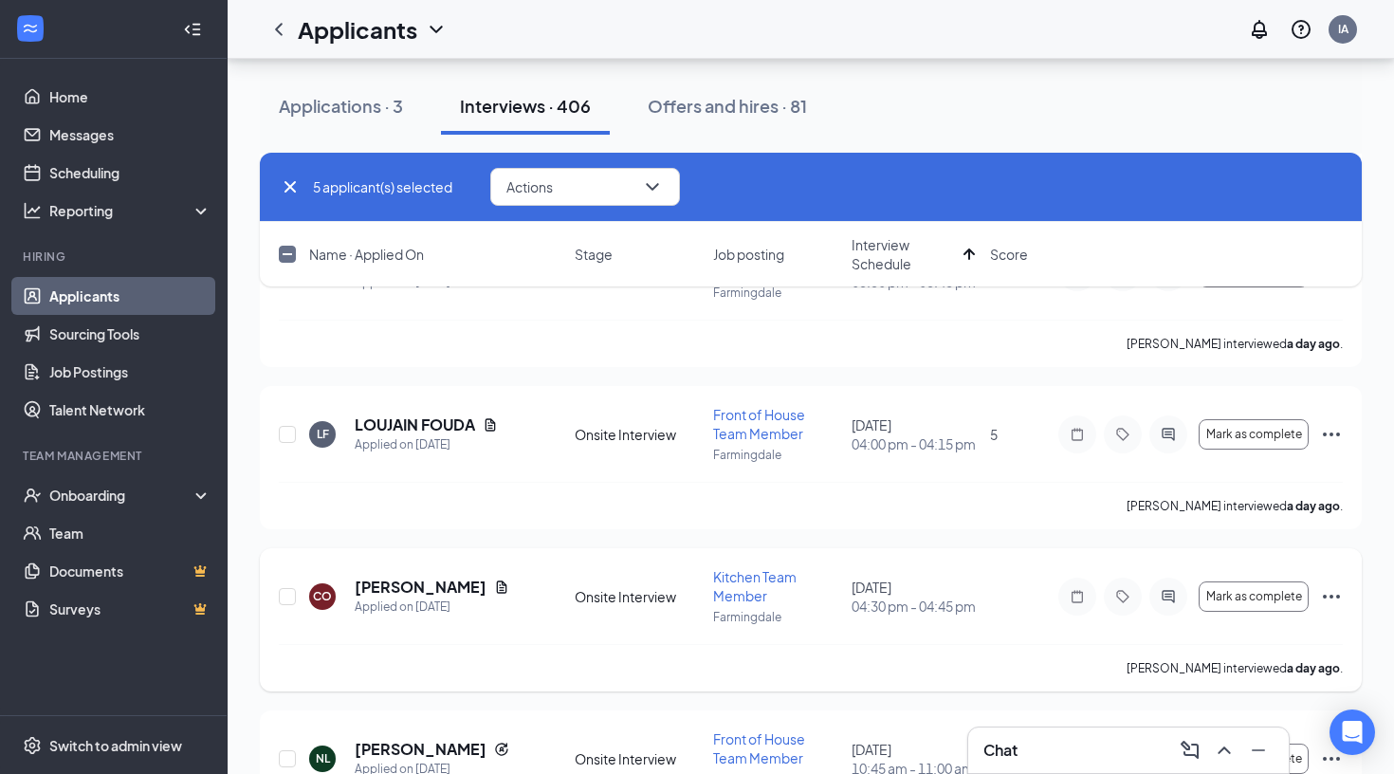
scroll to position [970, 0]
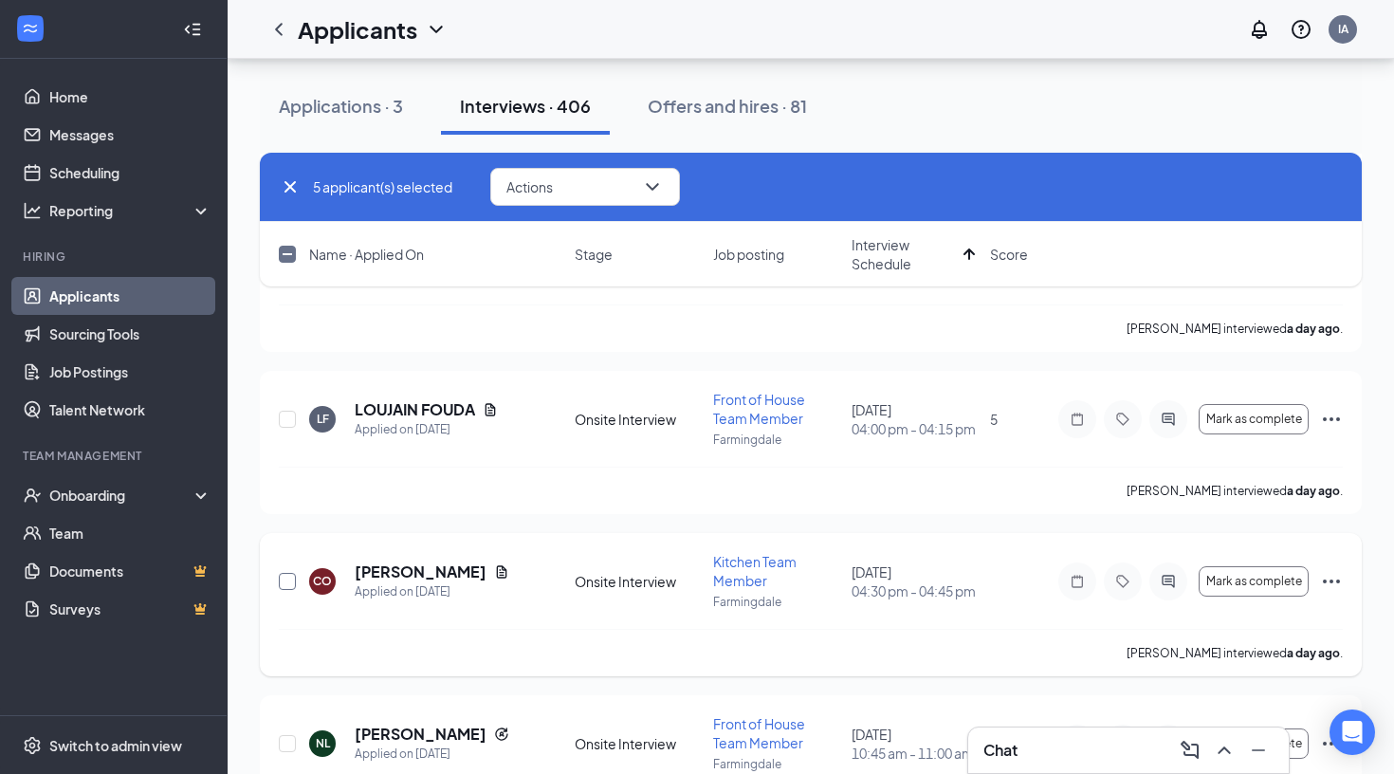
click at [284, 576] on input "checkbox" at bounding box center [287, 581] width 17 height 17
checkbox input "true"
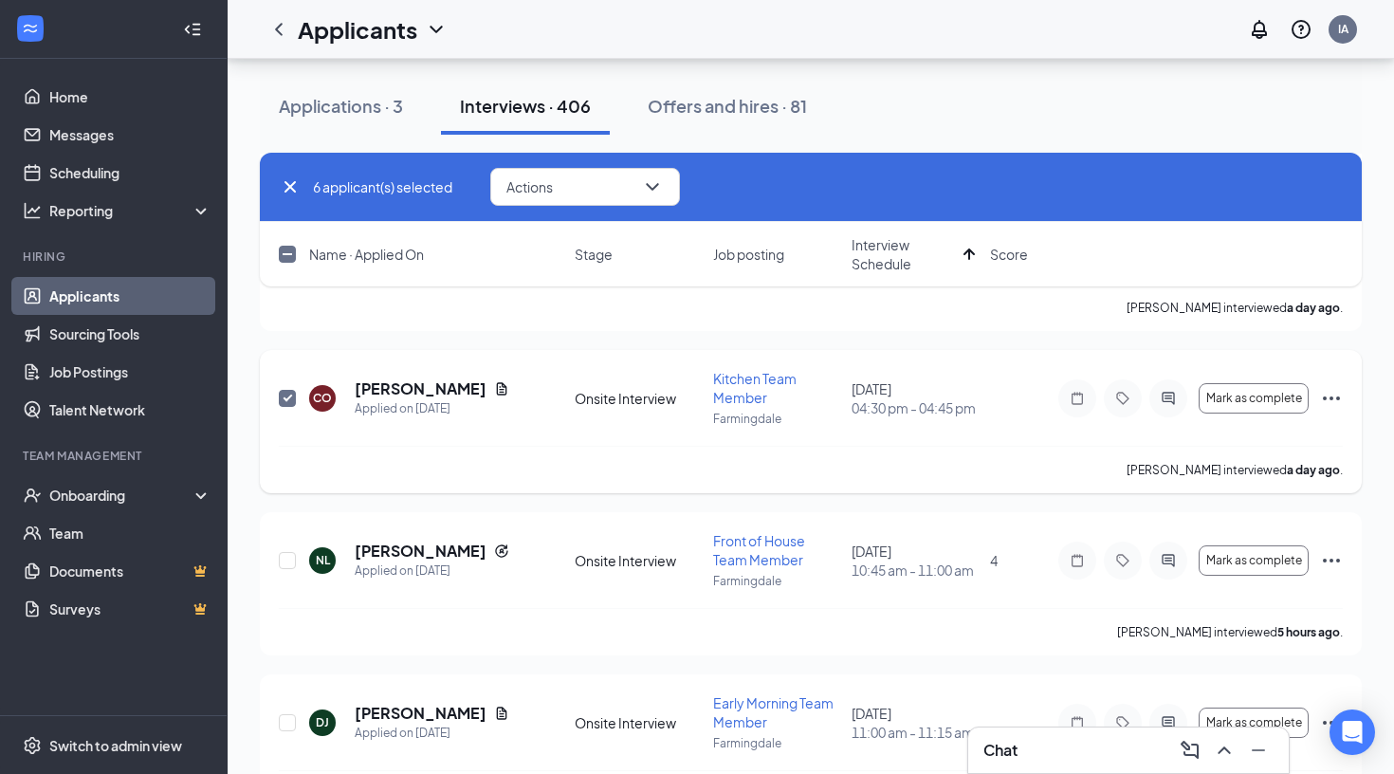
scroll to position [1155, 0]
click at [654, 184] on icon "ChevronDown" at bounding box center [652, 186] width 23 height 23
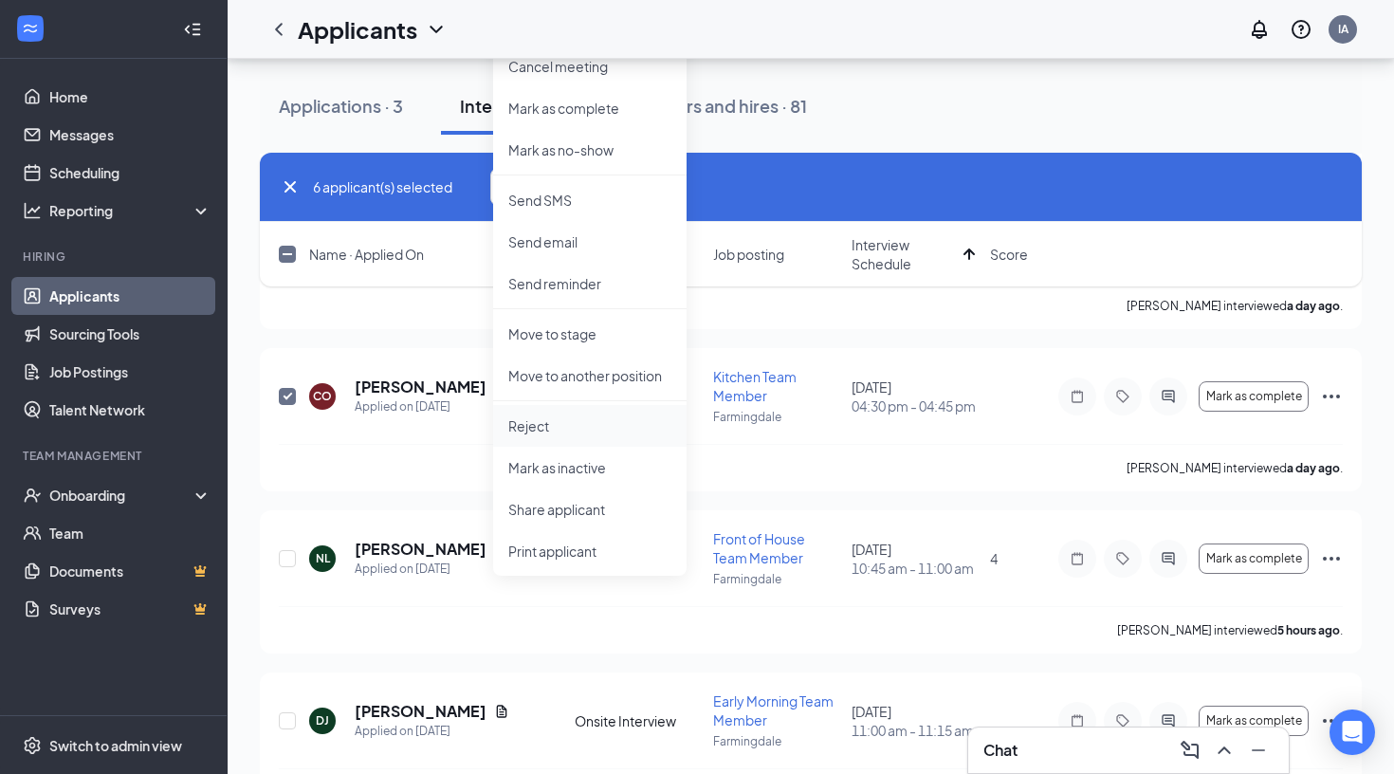
click at [534, 427] on p "Reject" at bounding box center [589, 425] width 163 height 19
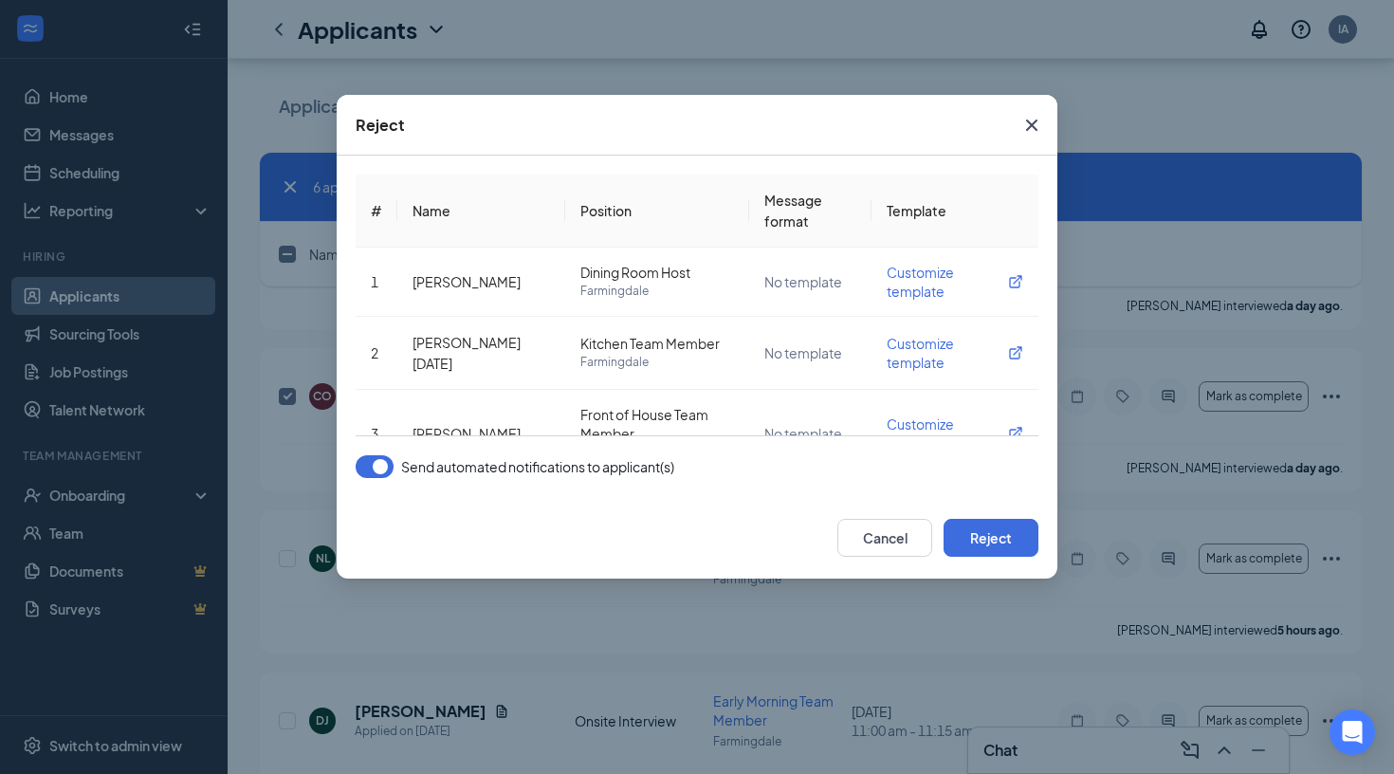
click at [381, 469] on button "button" at bounding box center [375, 466] width 38 height 23
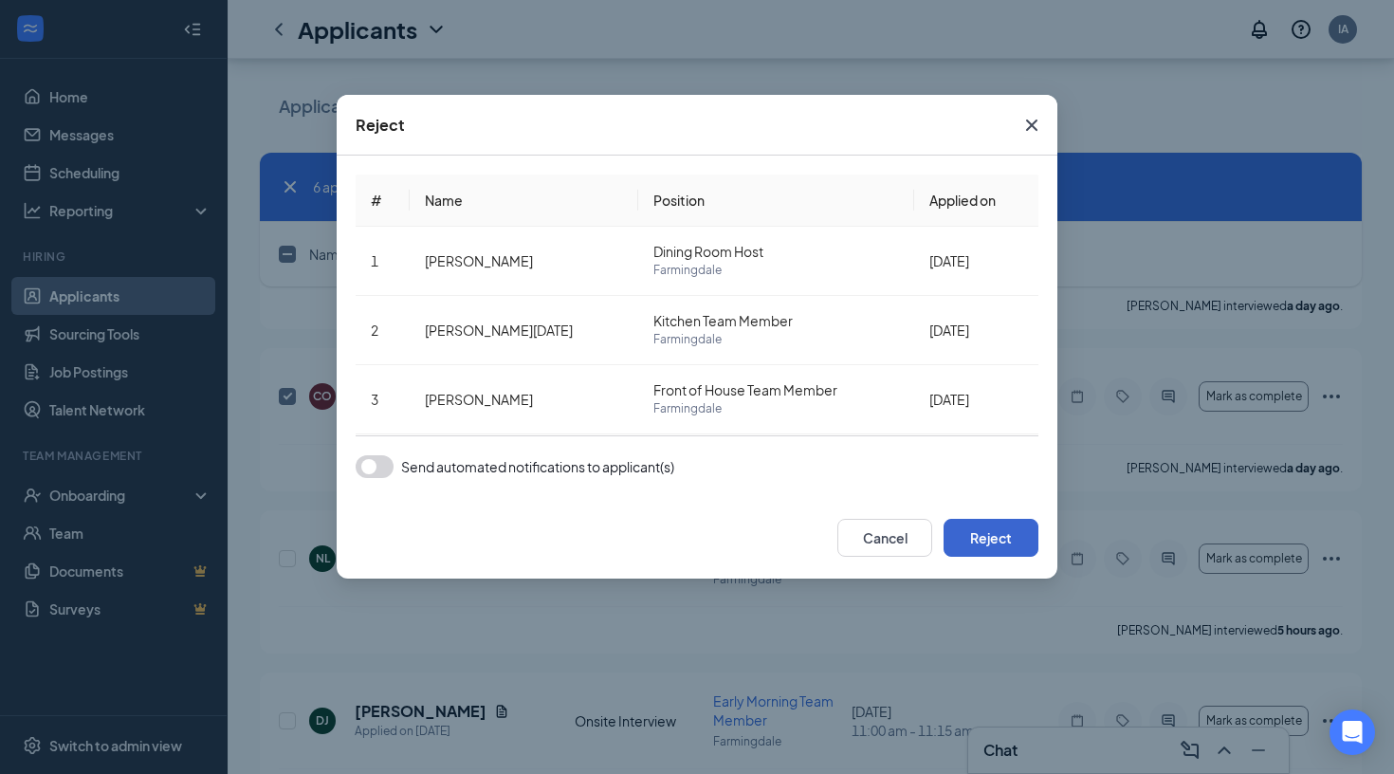
click at [1000, 532] on button "Reject" at bounding box center [991, 538] width 95 height 38
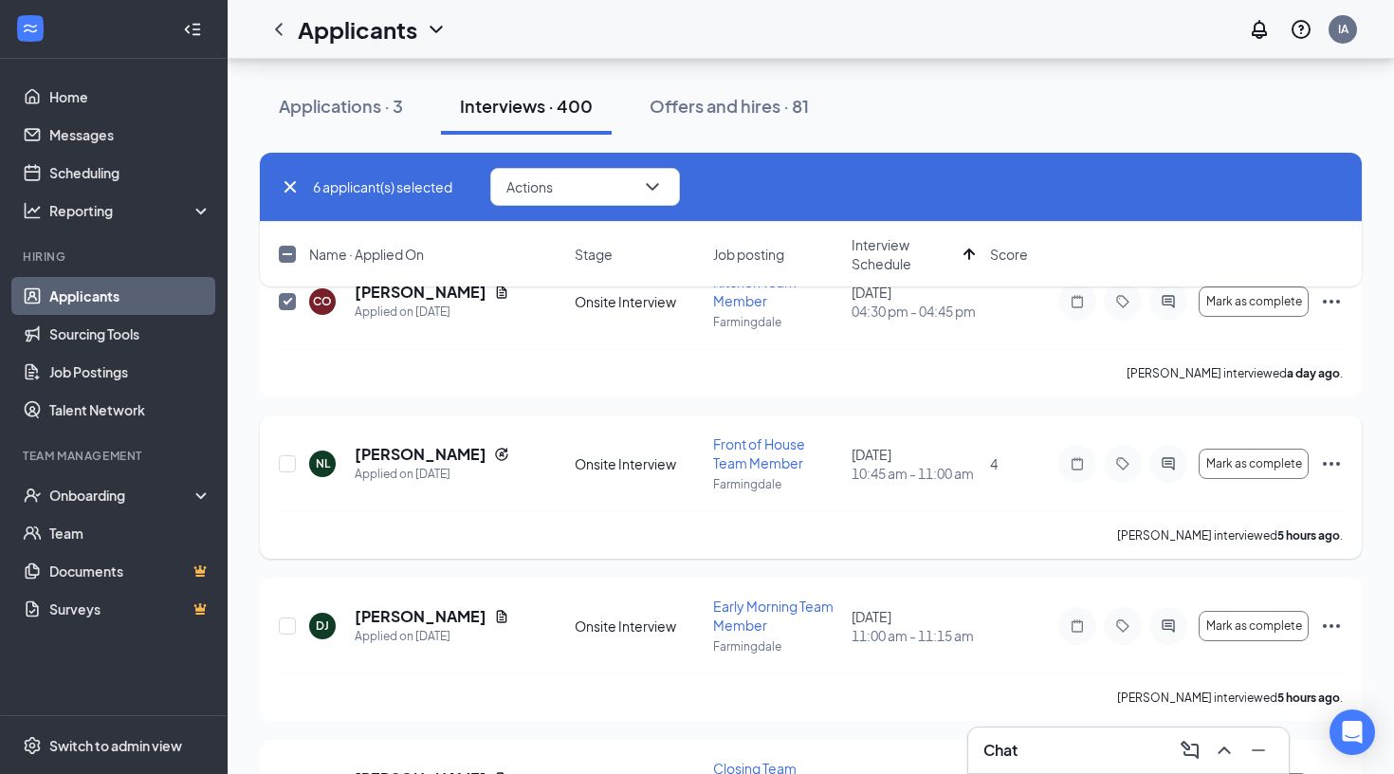
checkbox input "false"
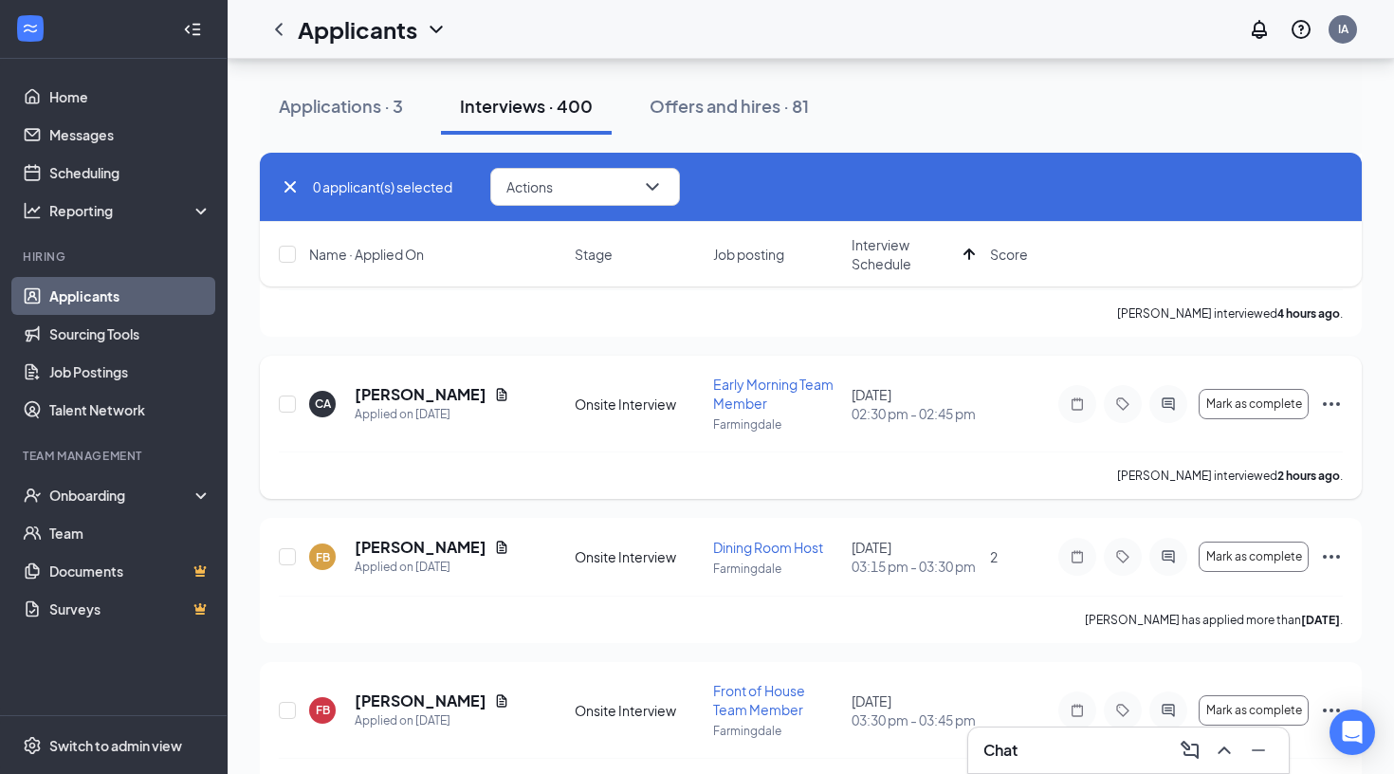
scroll to position [1021, 0]
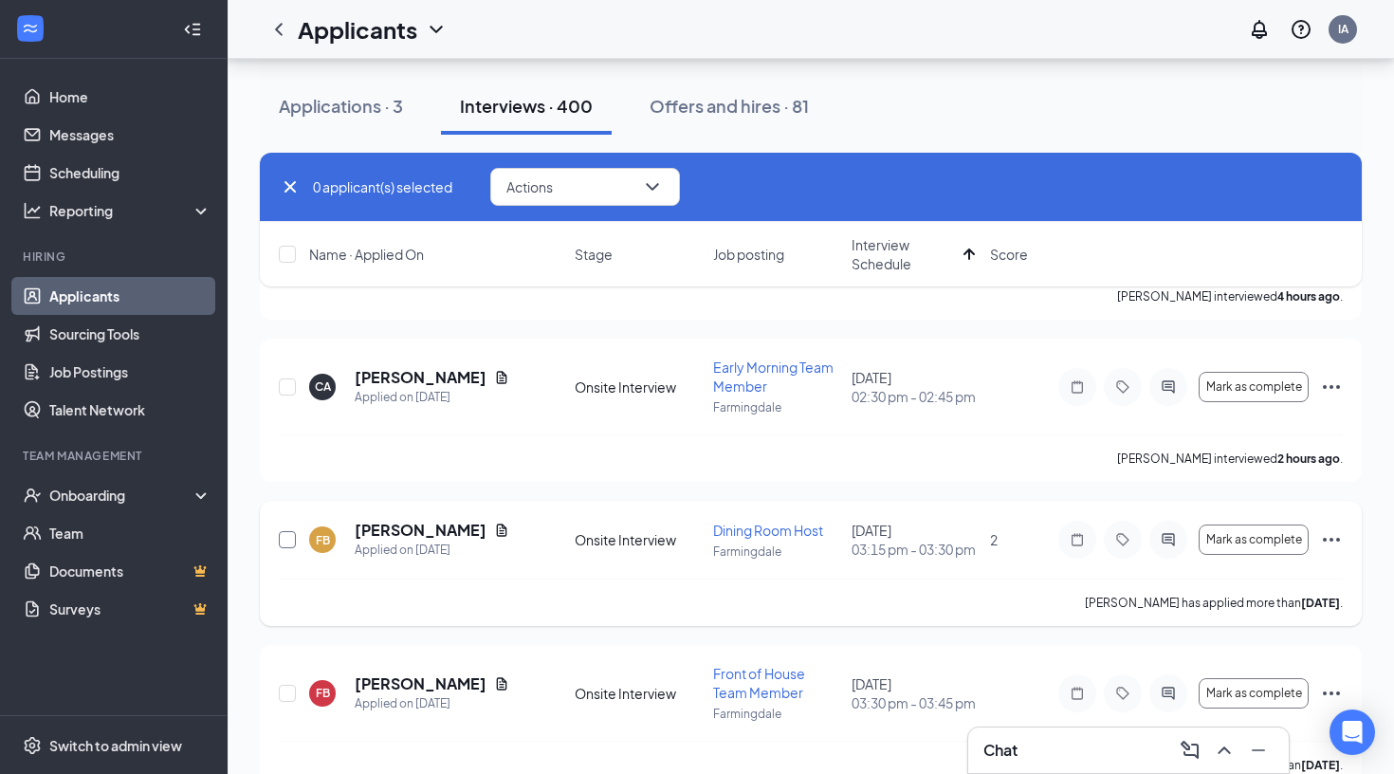
click at [279, 542] on input "checkbox" at bounding box center [287, 539] width 17 height 17
checkbox input "true"
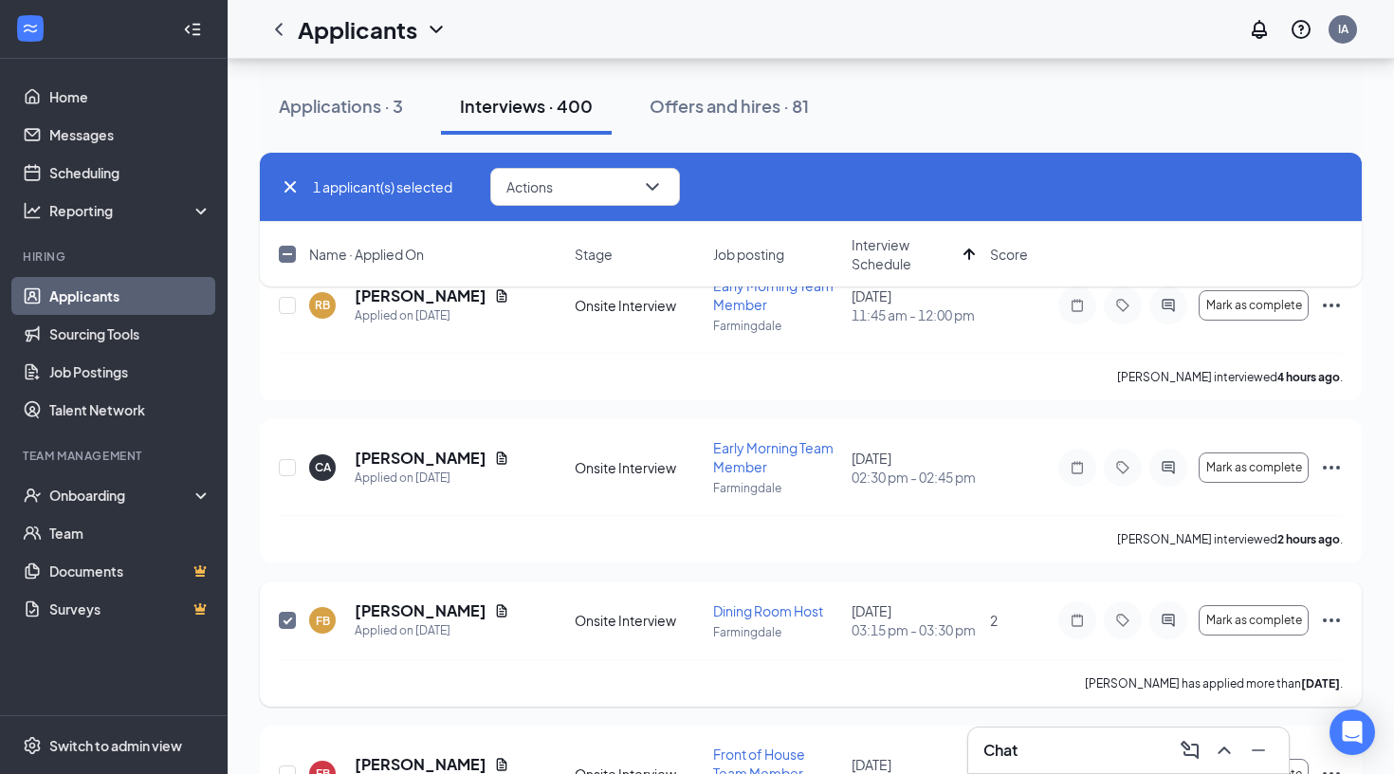
scroll to position [937, 0]
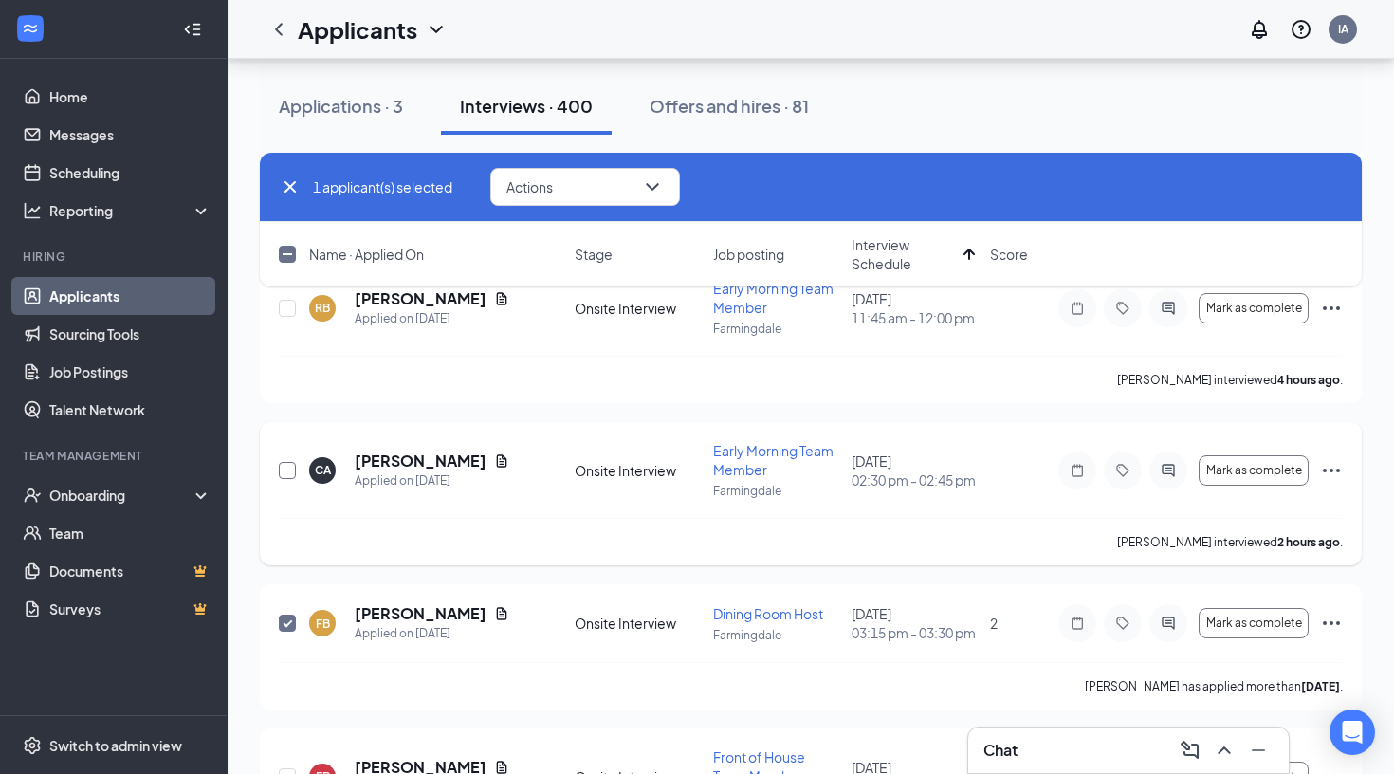
click at [291, 469] on input "checkbox" at bounding box center [287, 470] width 17 height 17
checkbox input "true"
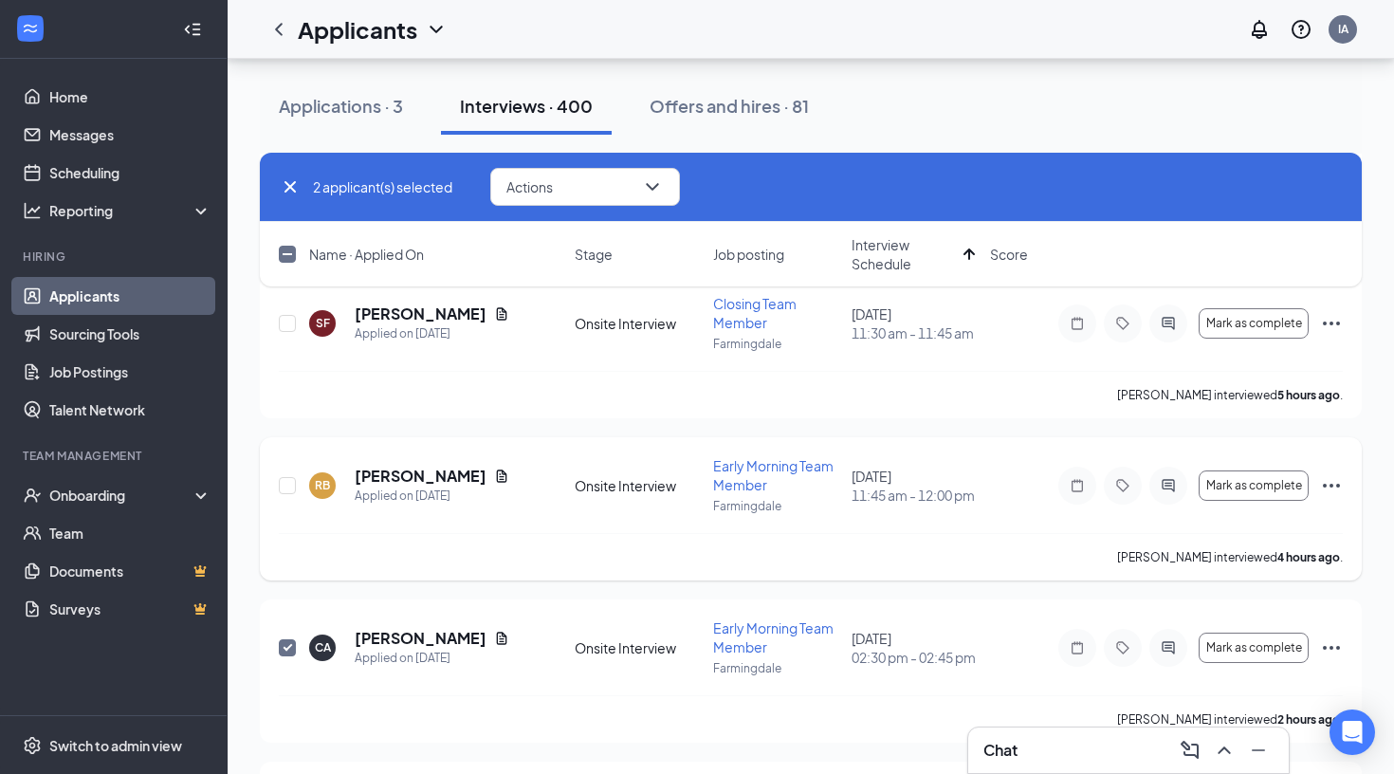
scroll to position [757, 0]
click at [286, 485] on input "checkbox" at bounding box center [287, 488] width 17 height 17
checkbox input "true"
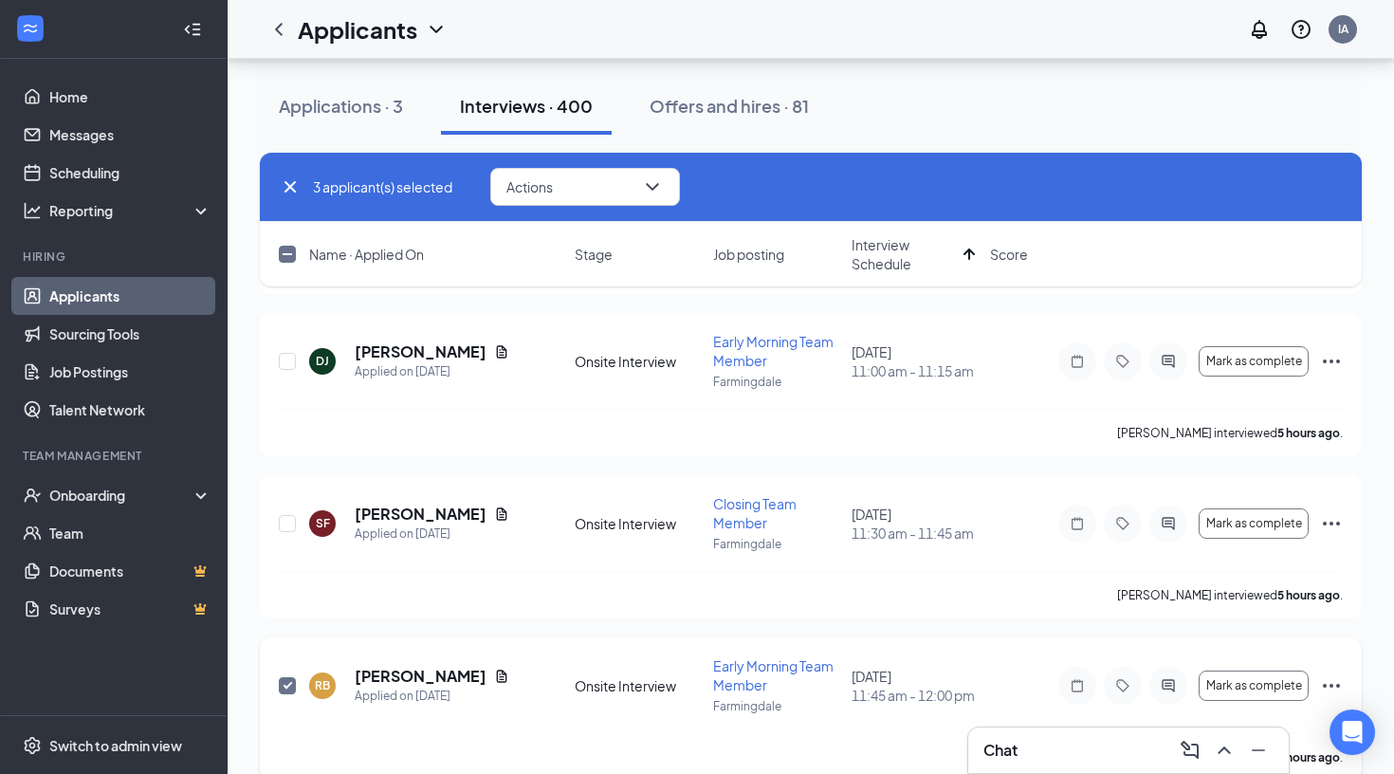
scroll to position [545, 0]
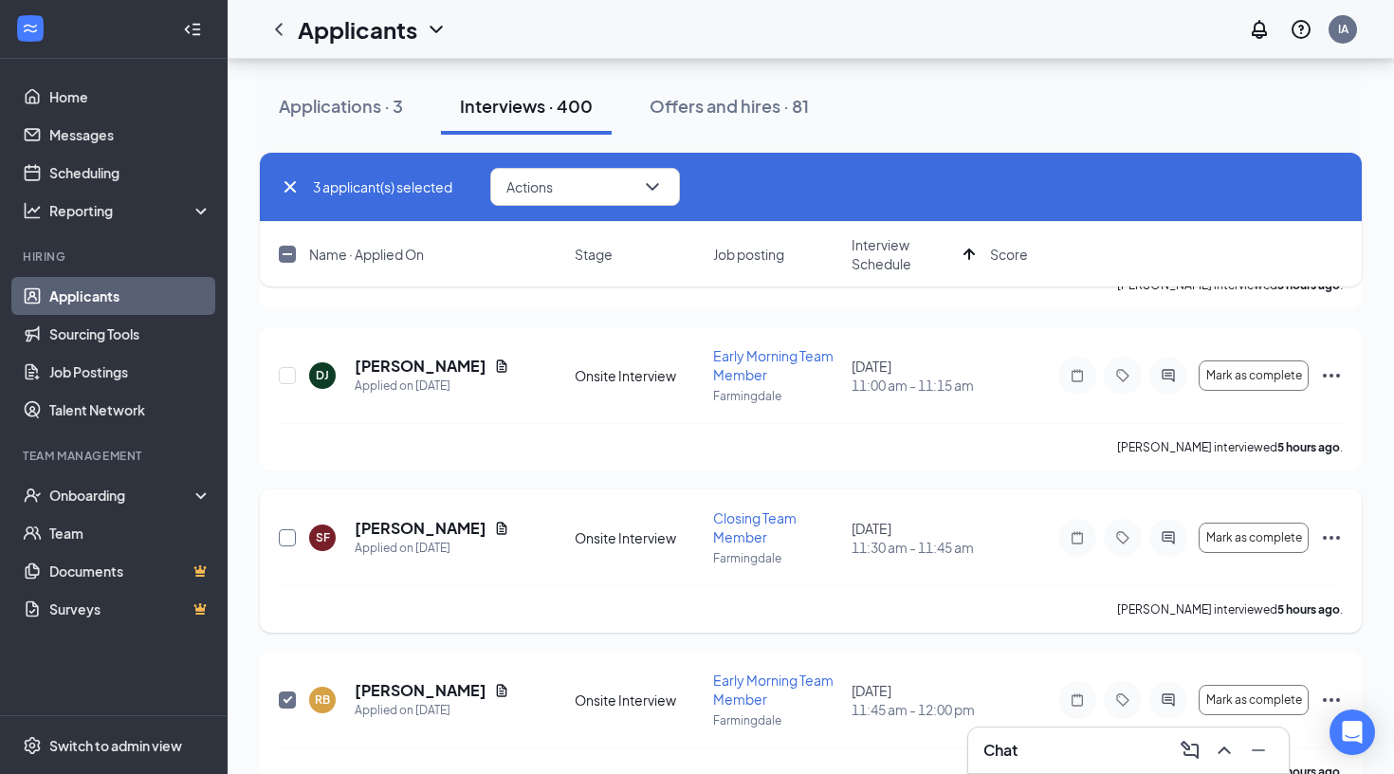
click at [286, 542] on input "checkbox" at bounding box center [287, 537] width 17 height 17
checkbox input "true"
click at [288, 380] on input "checkbox" at bounding box center [287, 375] width 17 height 17
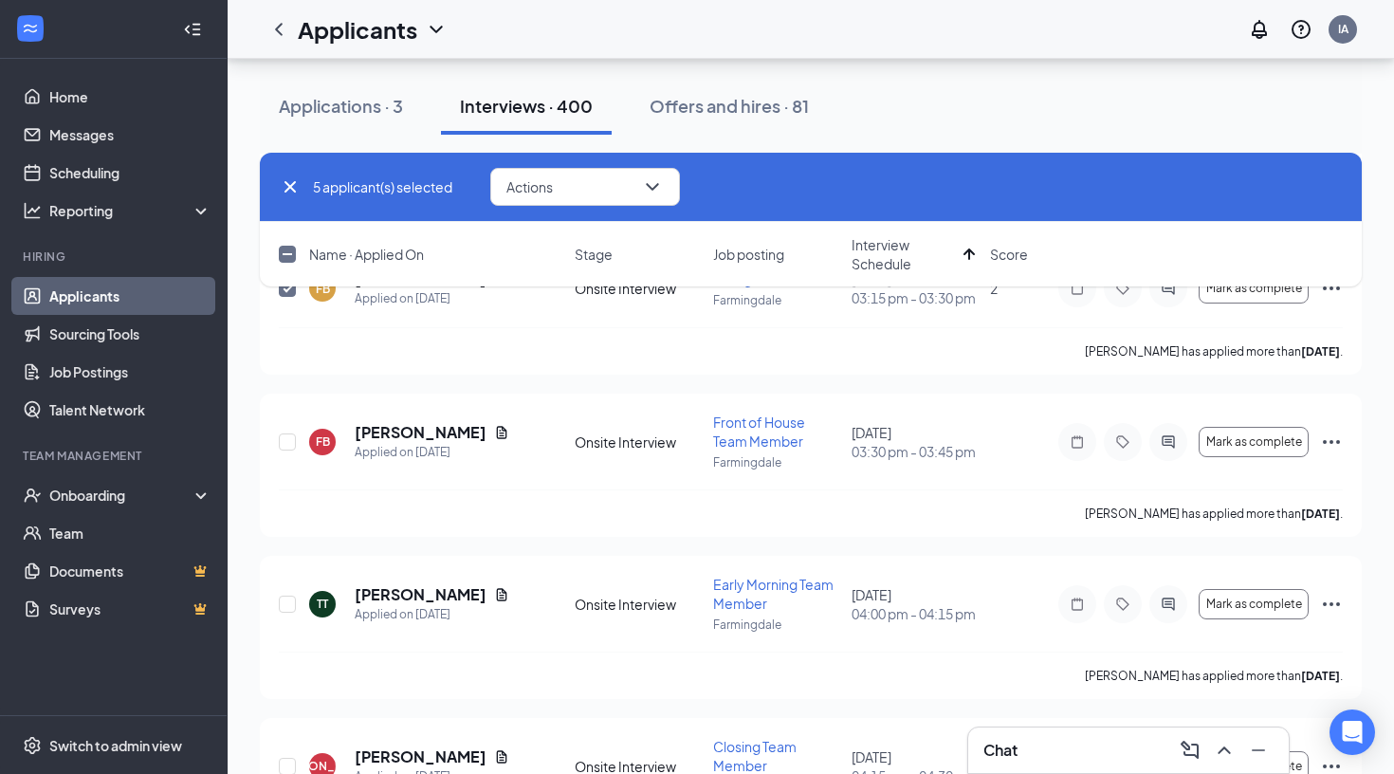
scroll to position [1275, 0]
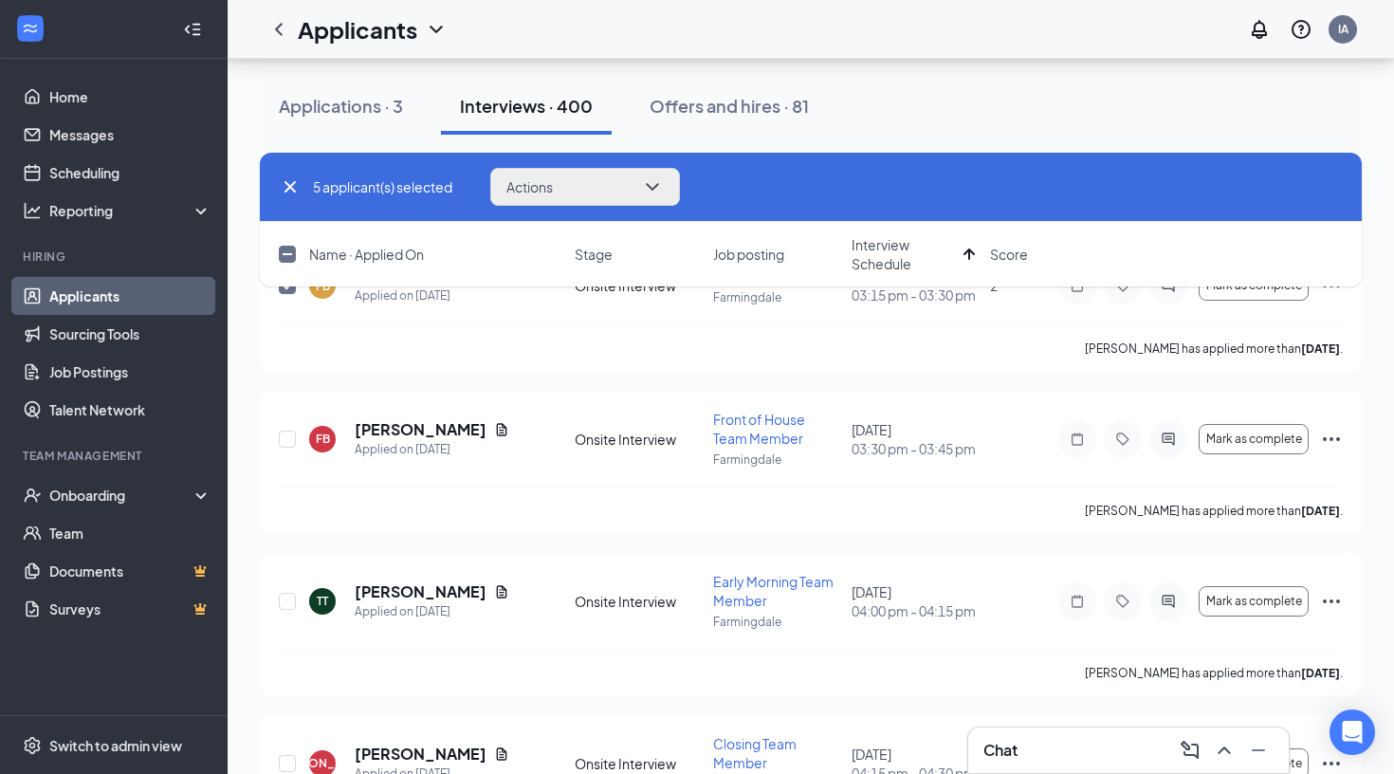
click at [657, 181] on icon "ChevronDown" at bounding box center [652, 186] width 23 height 23
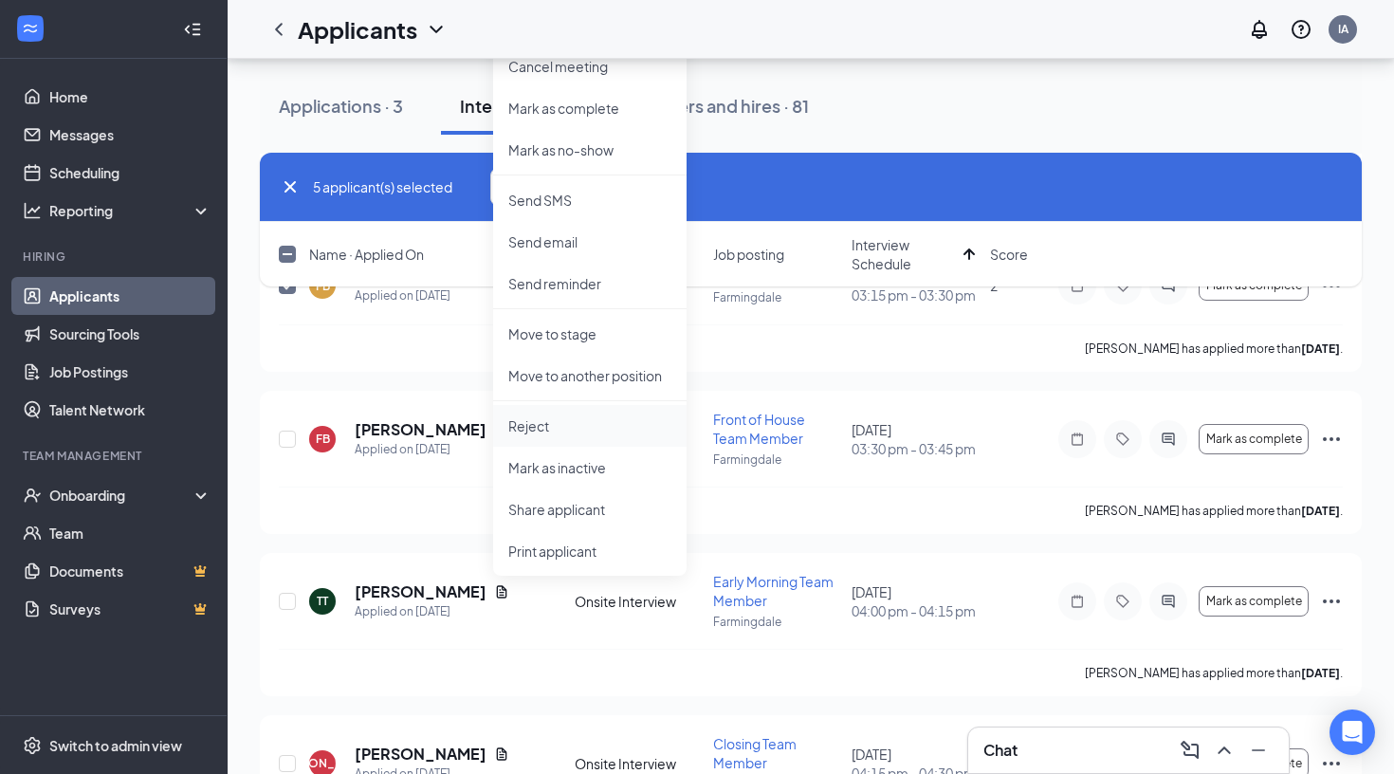
click at [535, 428] on p "Reject" at bounding box center [589, 425] width 163 height 19
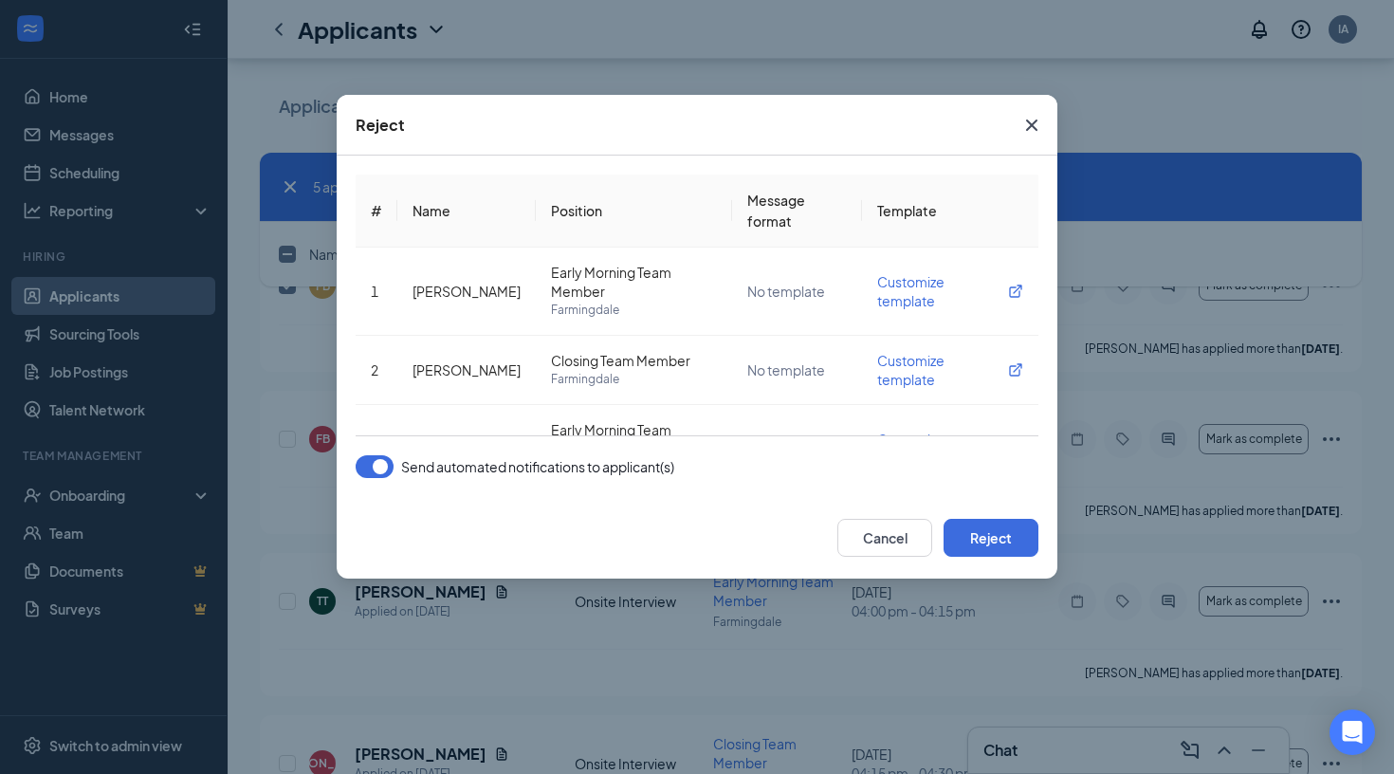
click at [384, 473] on button "button" at bounding box center [375, 466] width 38 height 23
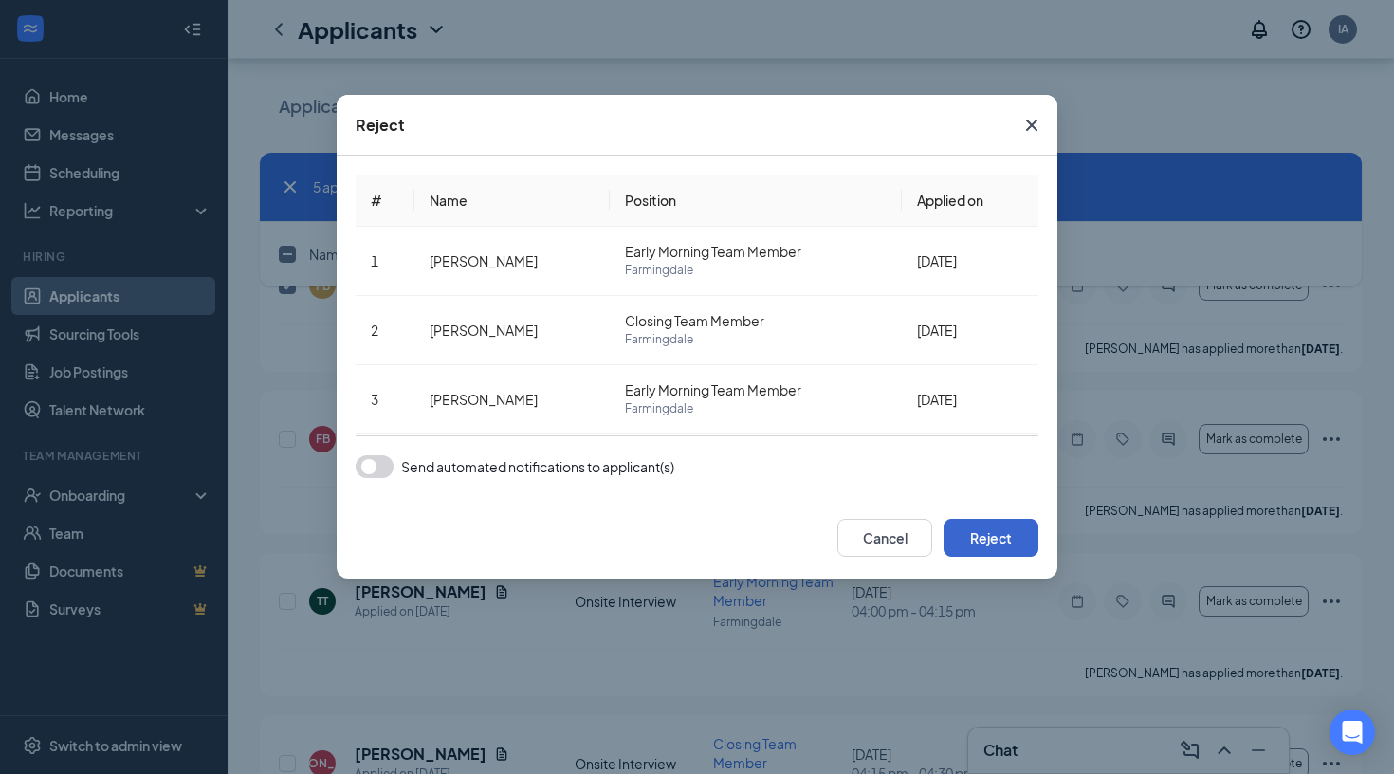
click at [990, 532] on button "Reject" at bounding box center [991, 538] width 95 height 38
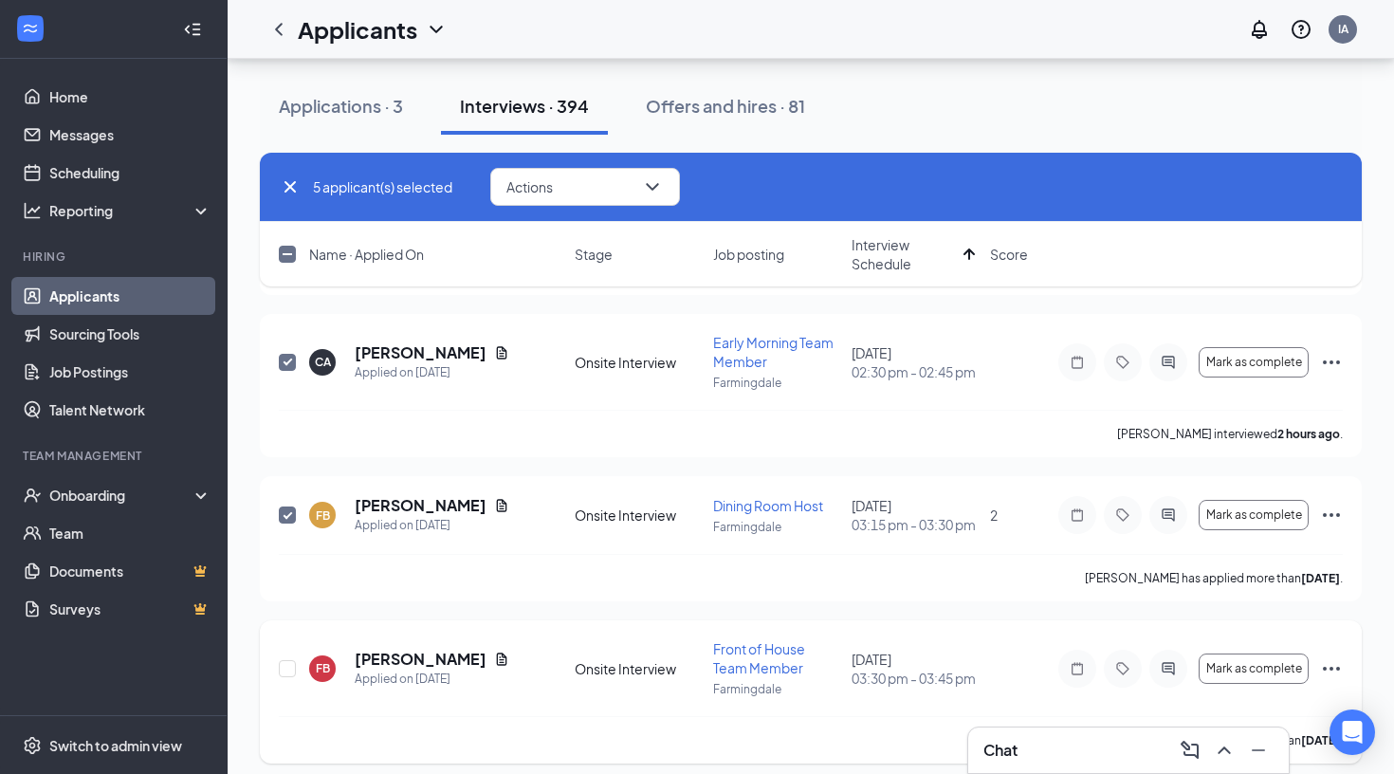
scroll to position [1042, 0]
checkbox input "false"
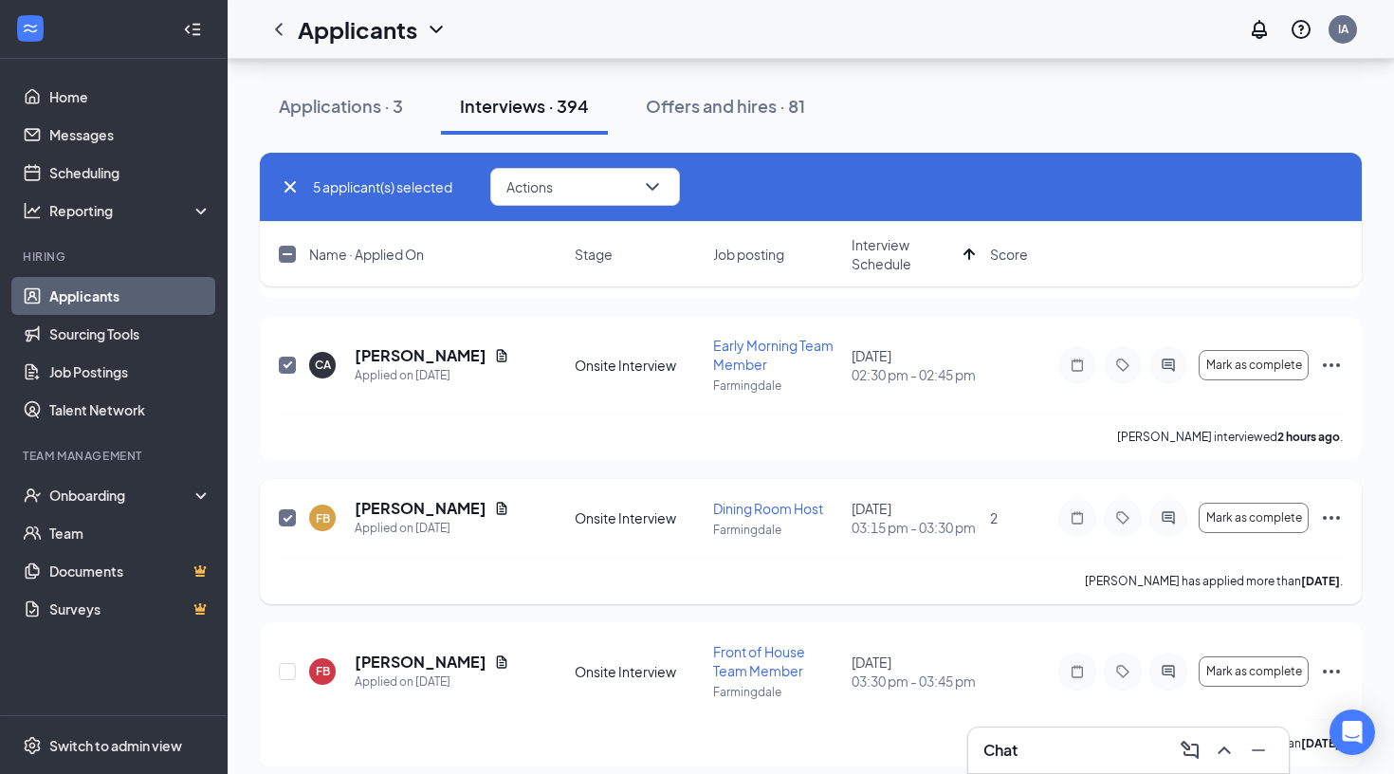
checkbox input "false"
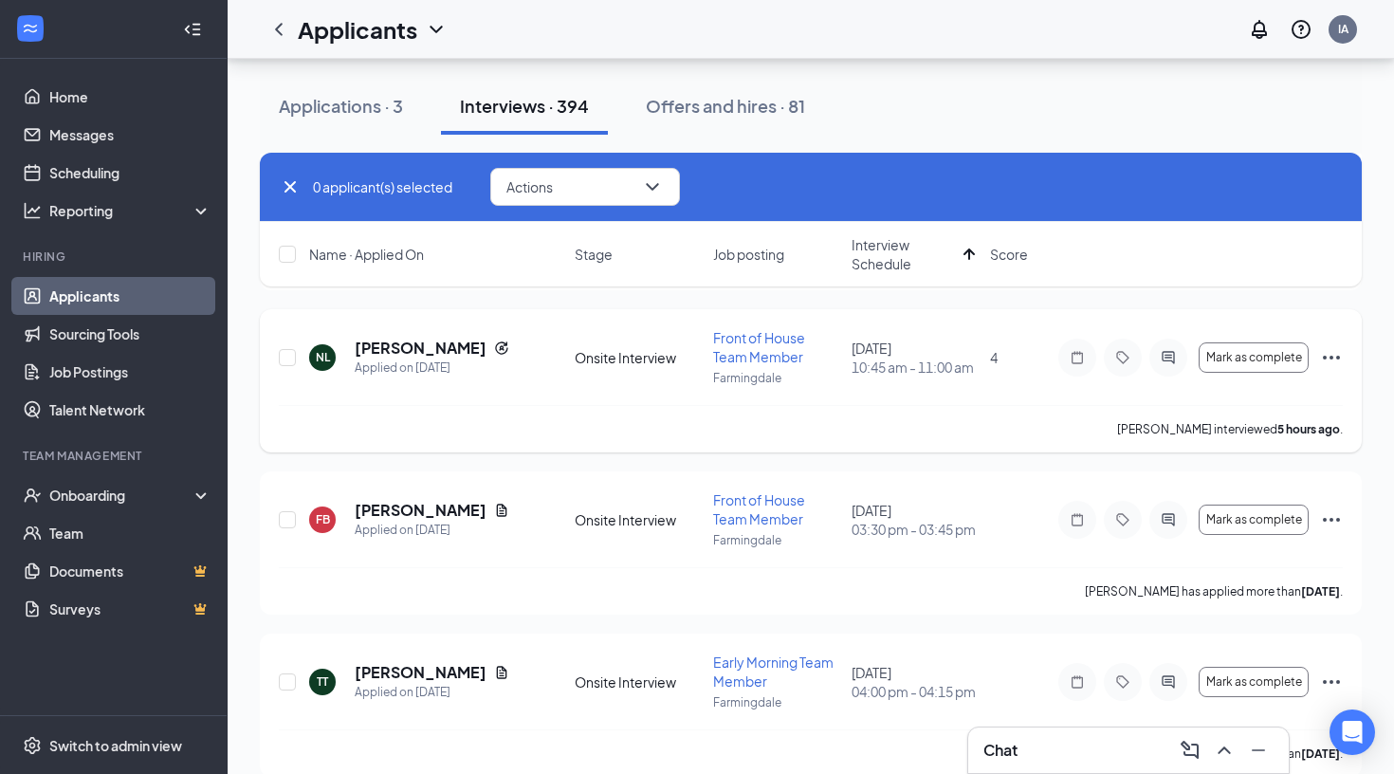
scroll to position [441, 0]
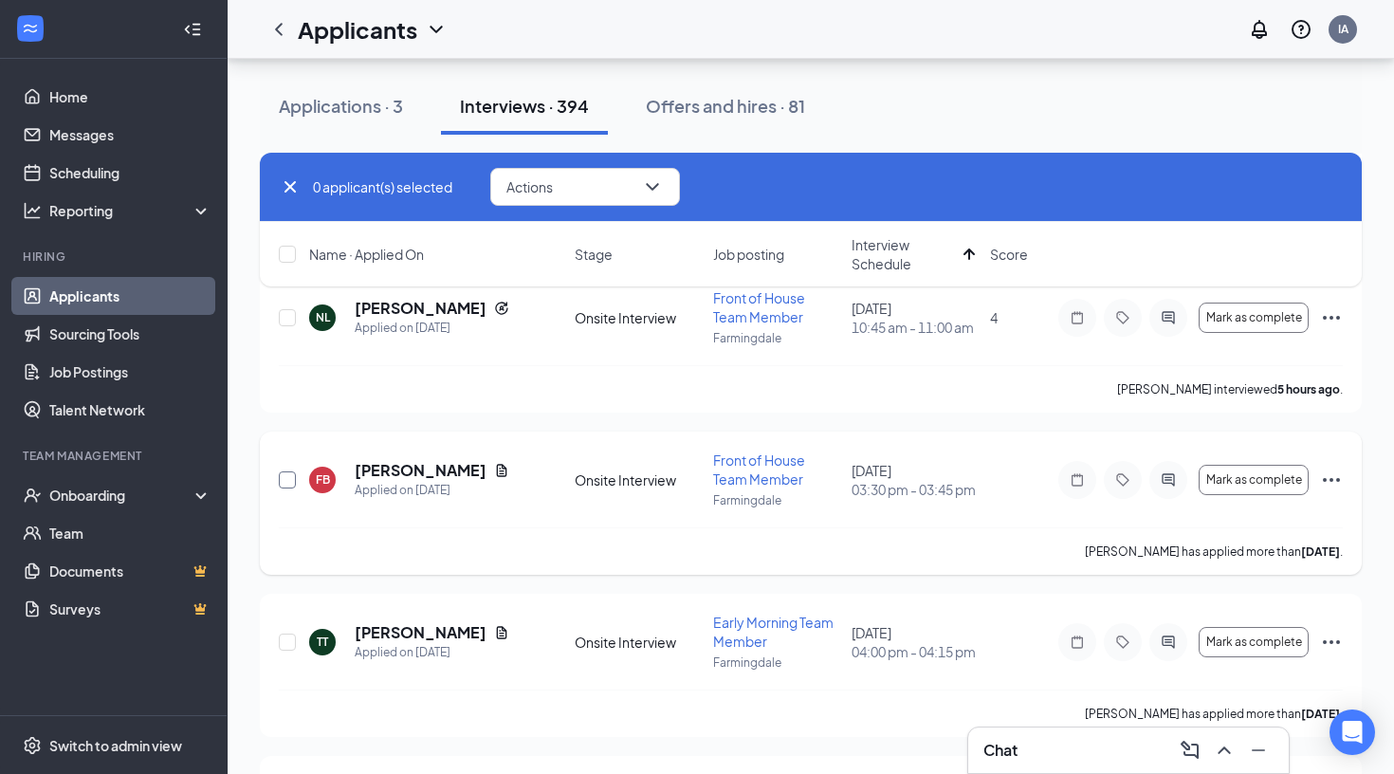
click at [288, 483] on input "checkbox" at bounding box center [287, 479] width 17 height 17
checkbox input "true"
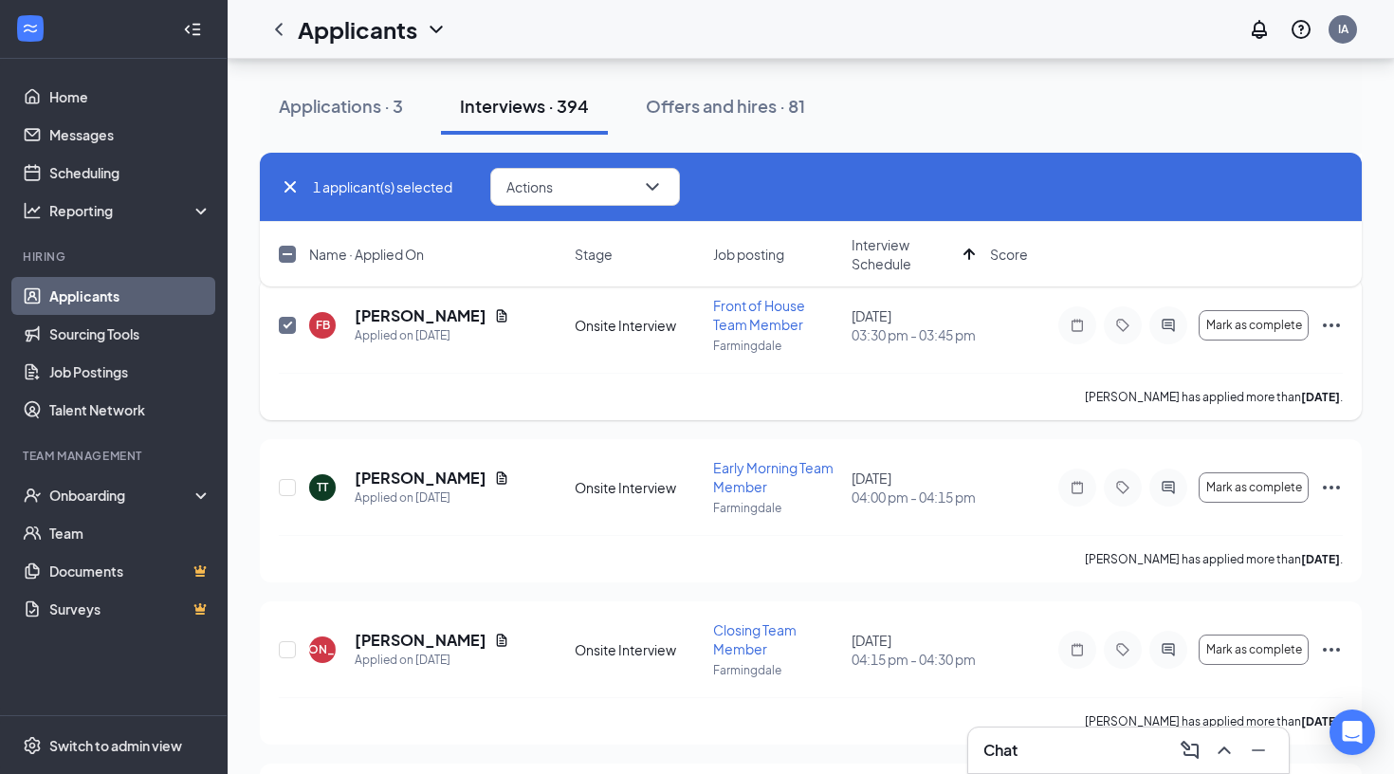
scroll to position [601, 0]
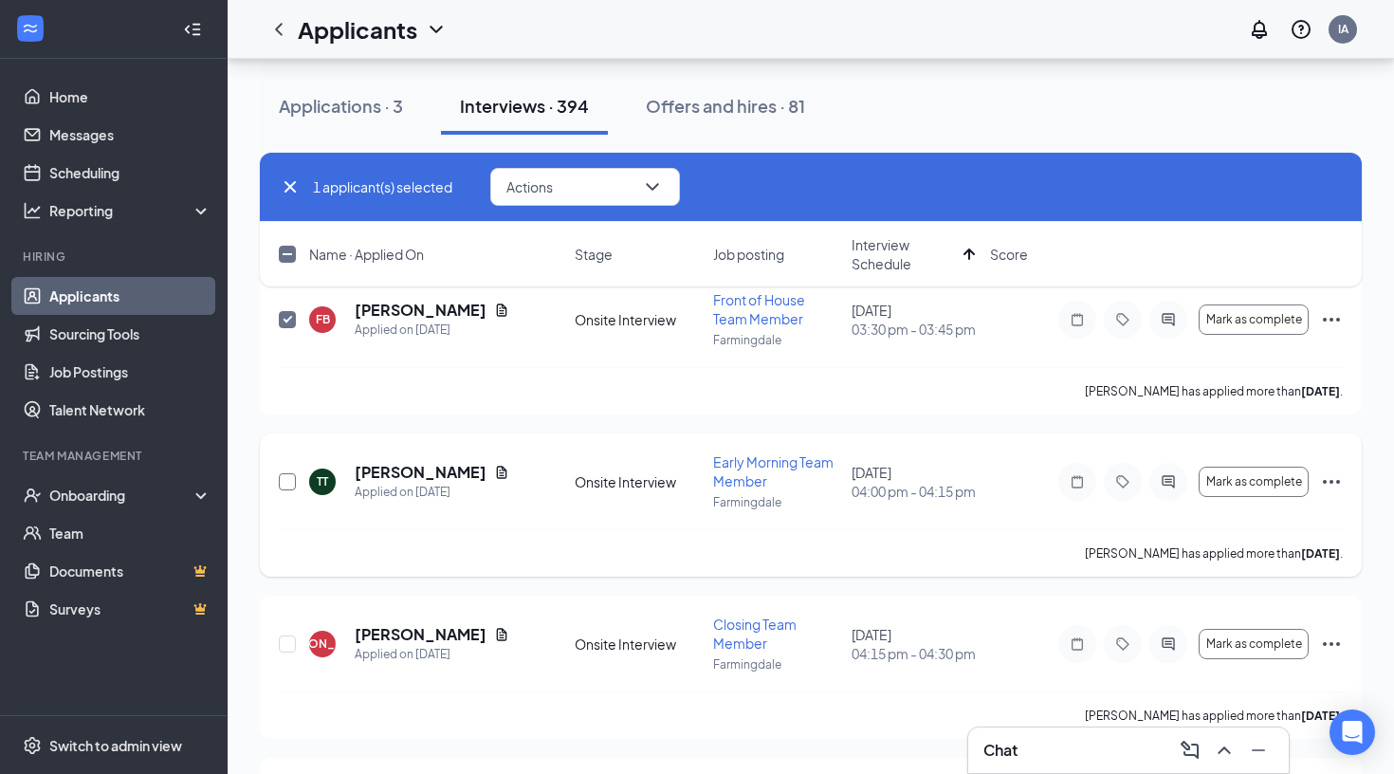
click at [290, 482] on input "checkbox" at bounding box center [287, 481] width 17 height 17
checkbox input "true"
click at [654, 184] on icon "ChevronDown" at bounding box center [652, 186] width 23 height 23
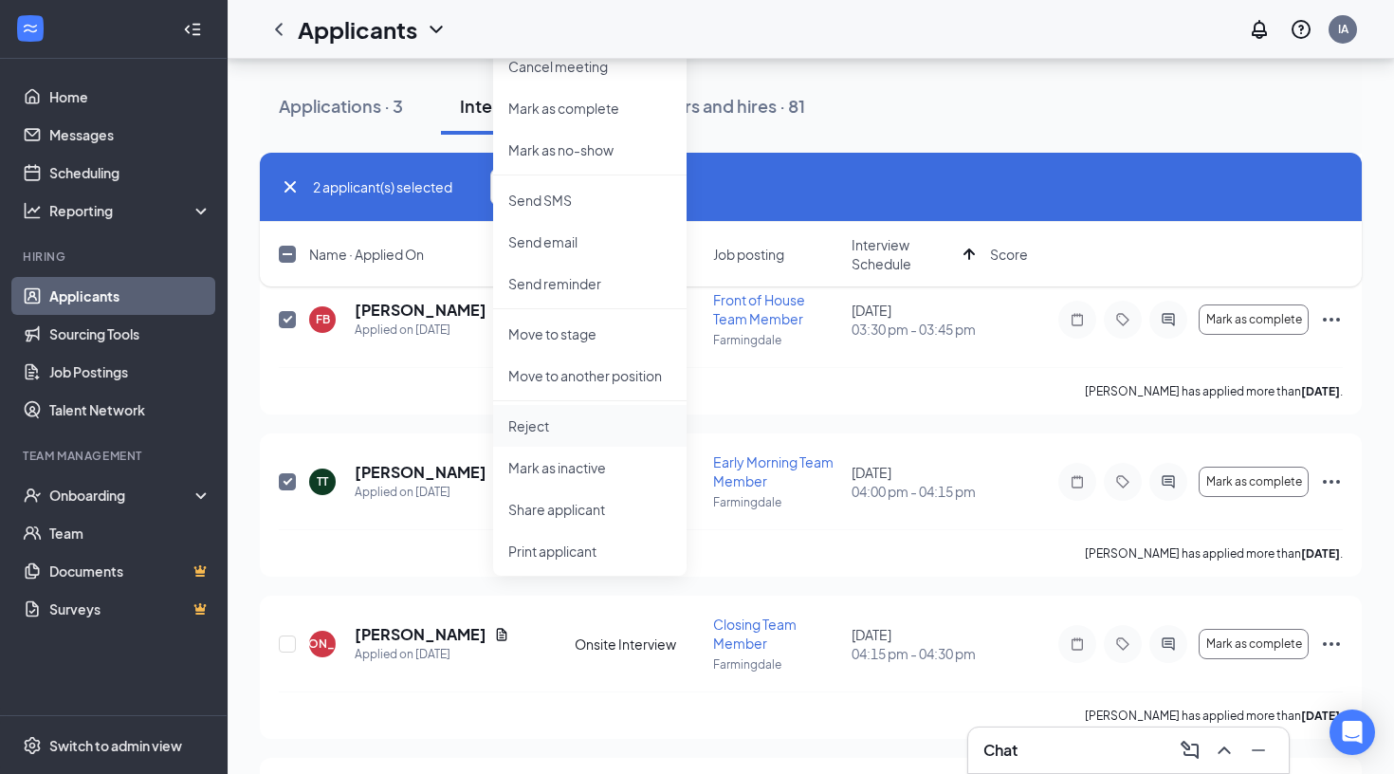
click at [541, 425] on p "Reject" at bounding box center [589, 425] width 163 height 19
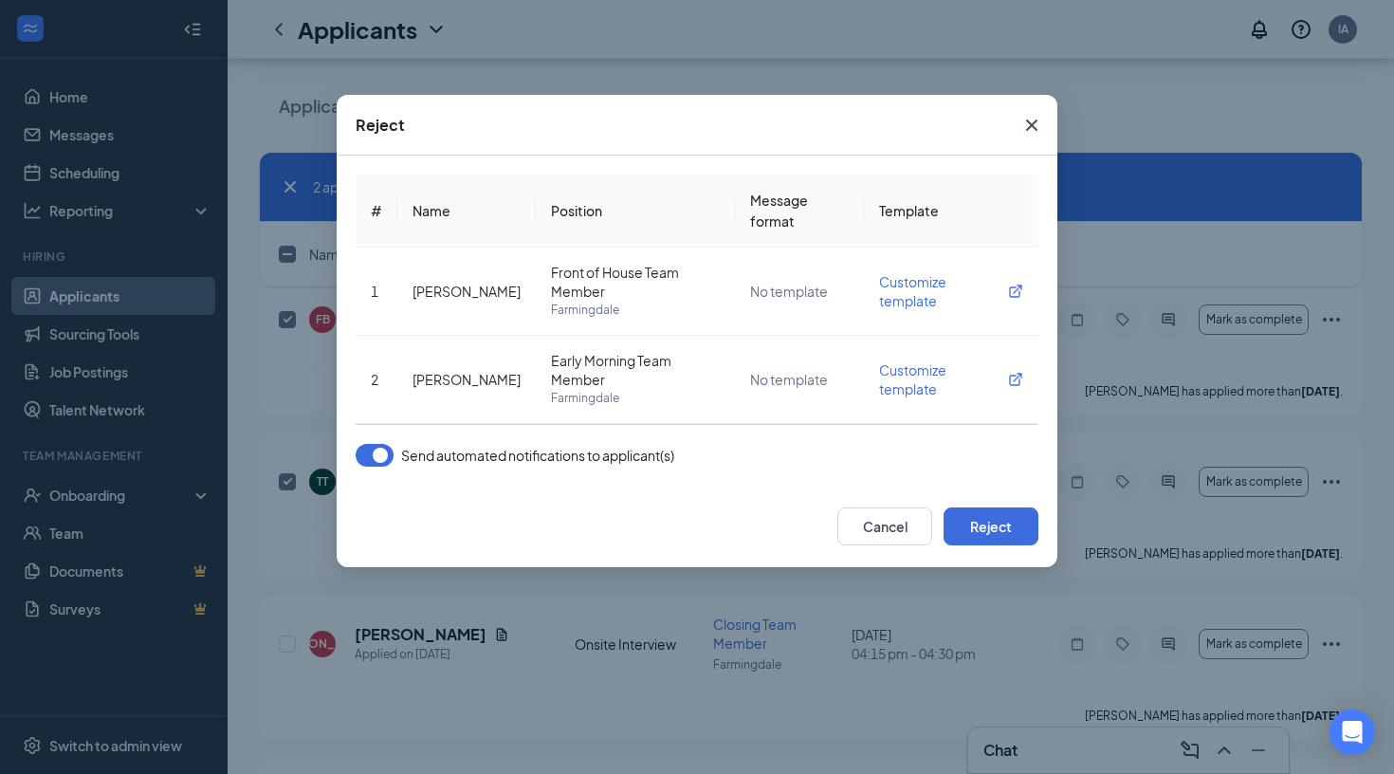
click at [373, 459] on button "button" at bounding box center [375, 455] width 38 height 23
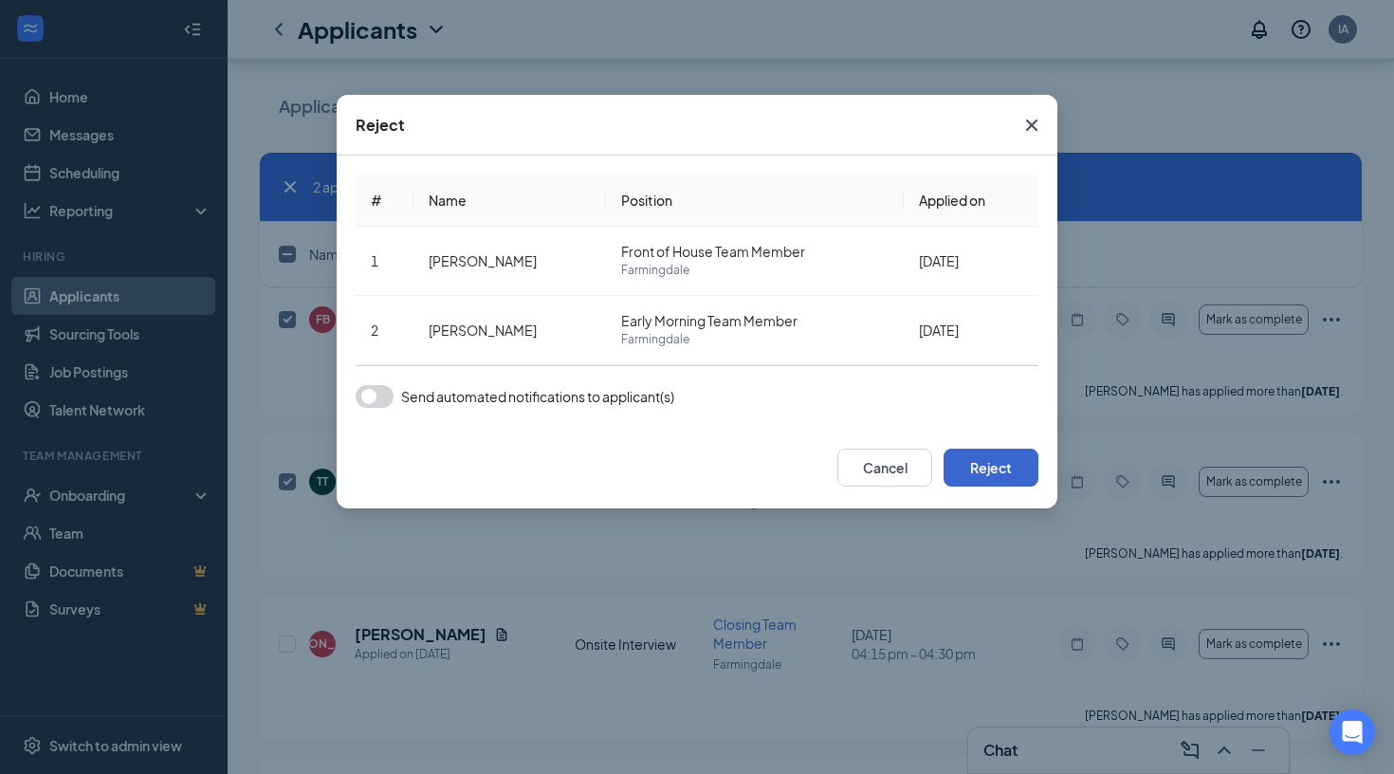
click at [1013, 467] on button "Reject" at bounding box center [991, 468] width 95 height 38
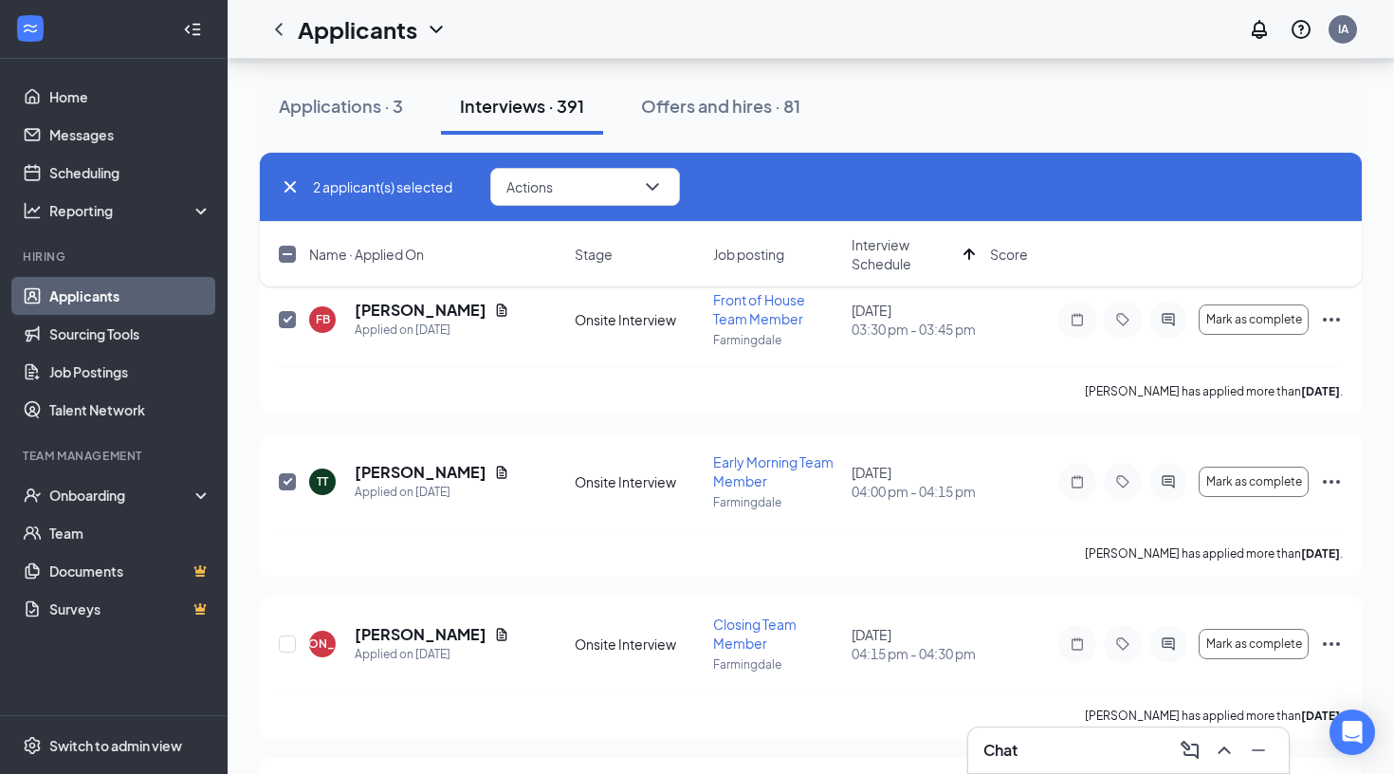
checkbox input "false"
